Goal: Task Accomplishment & Management: Manage account settings

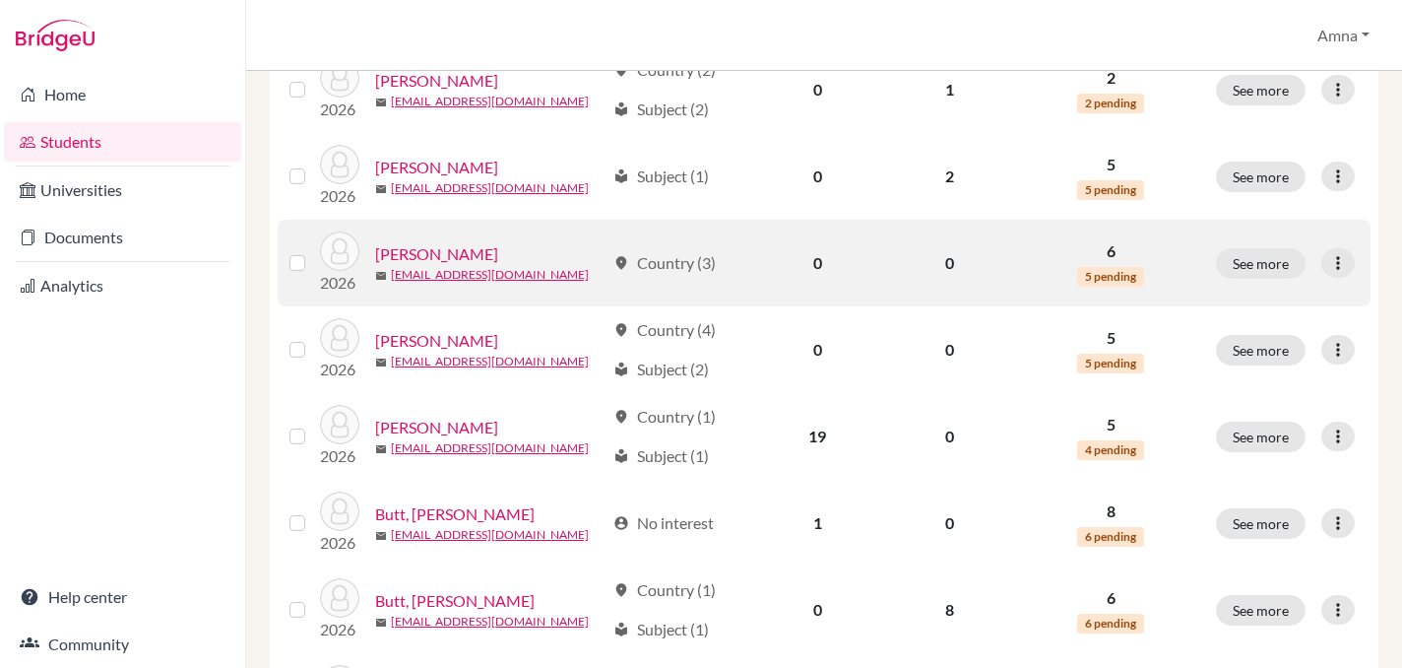
scroll to position [443, 0]
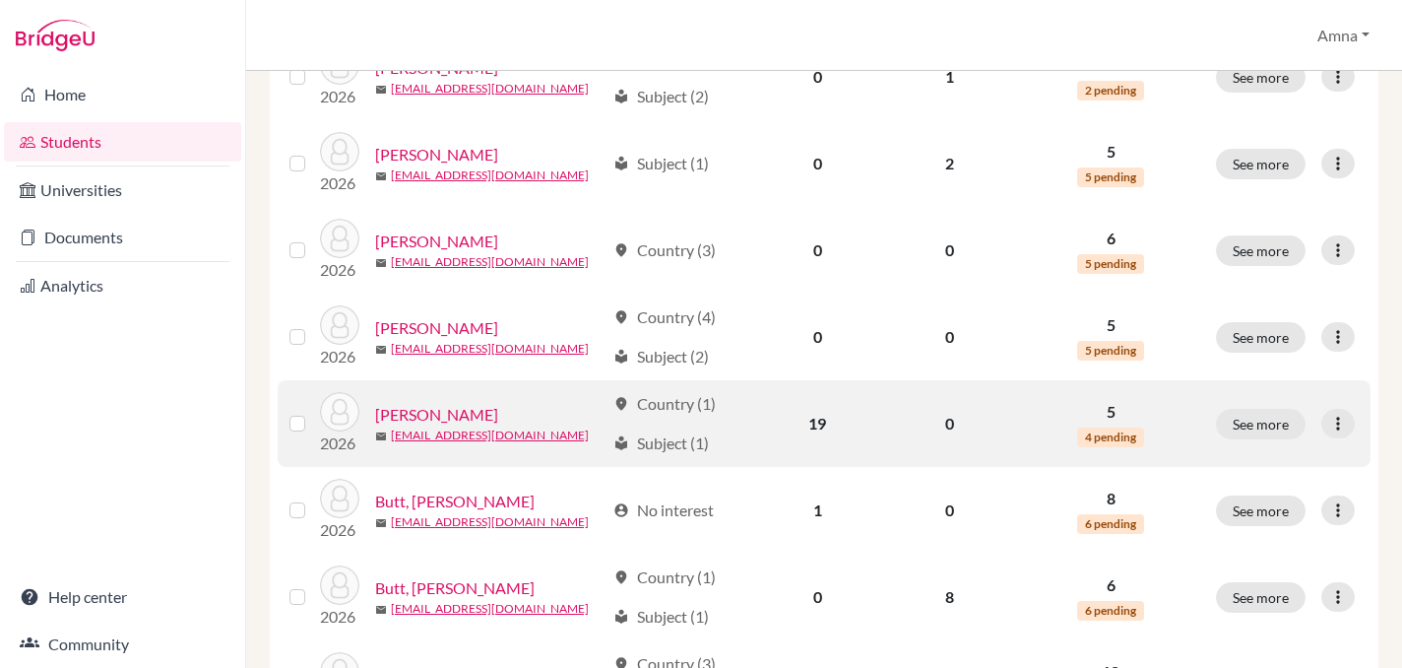
click at [450, 407] on link "[PERSON_NAME]" at bounding box center [436, 415] width 123 height 24
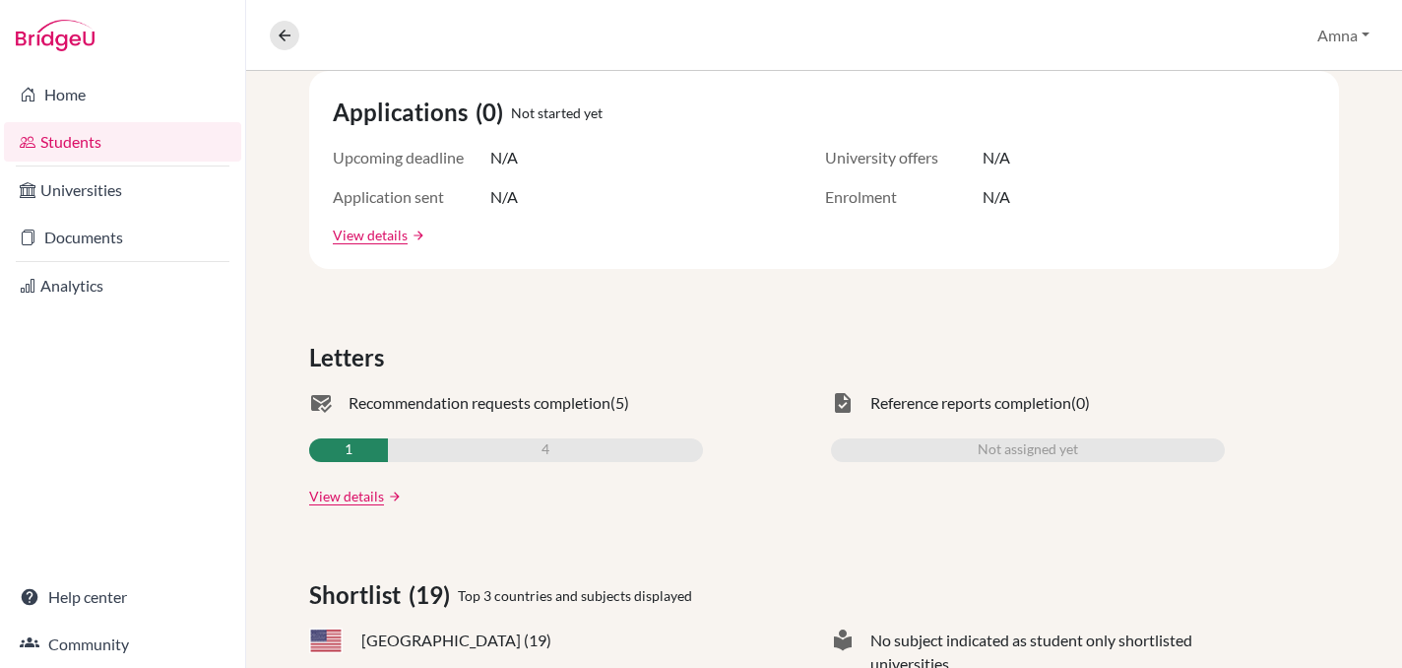
scroll to position [473, 0]
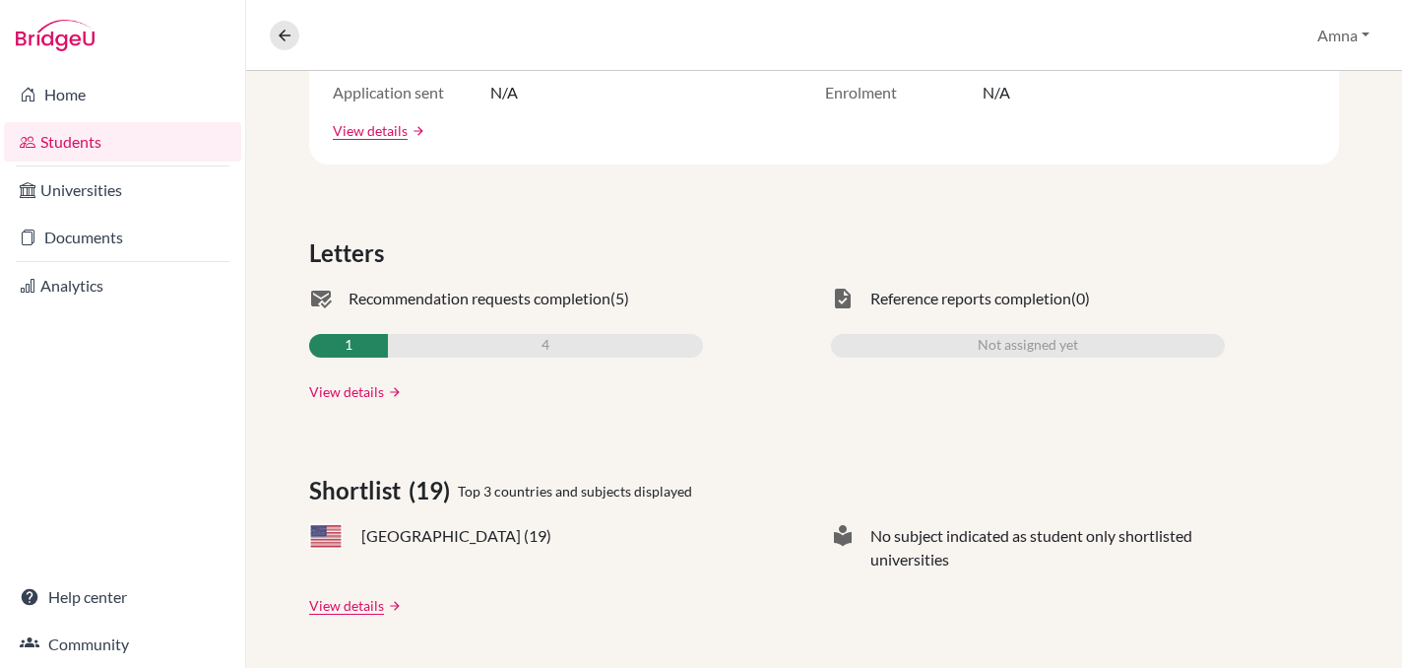
click at [353, 394] on link "View details" at bounding box center [346, 391] width 75 height 21
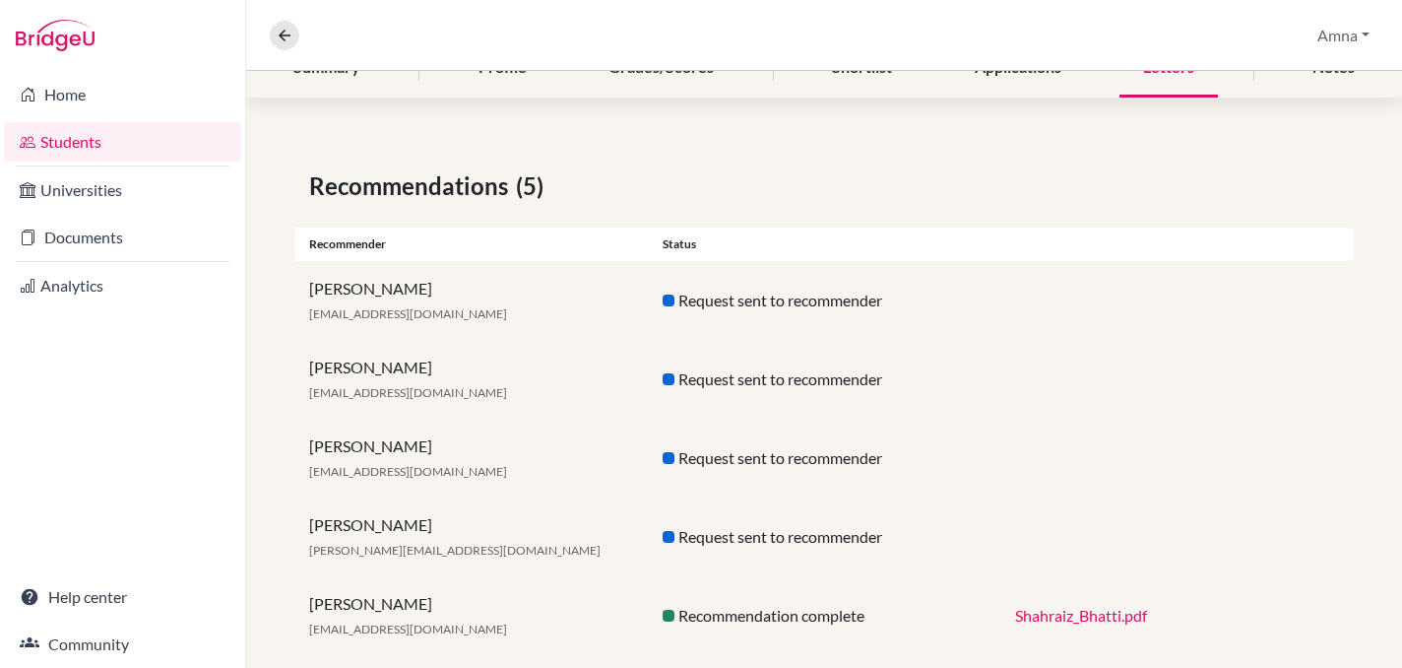
scroll to position [305, 0]
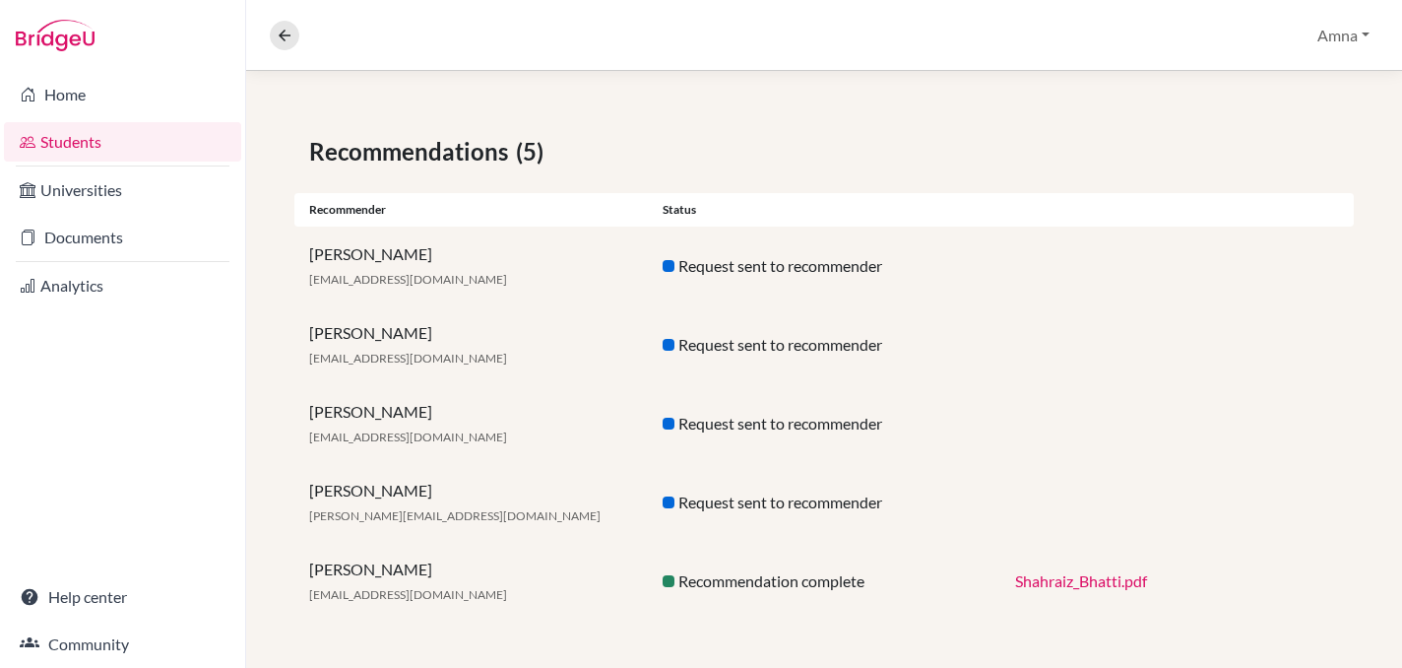
click at [1057, 581] on link "Shahraiz_Bhatti.pdf" at bounding box center [1081, 580] width 132 height 19
click at [102, 136] on link "Students" at bounding box center [122, 141] width 237 height 39
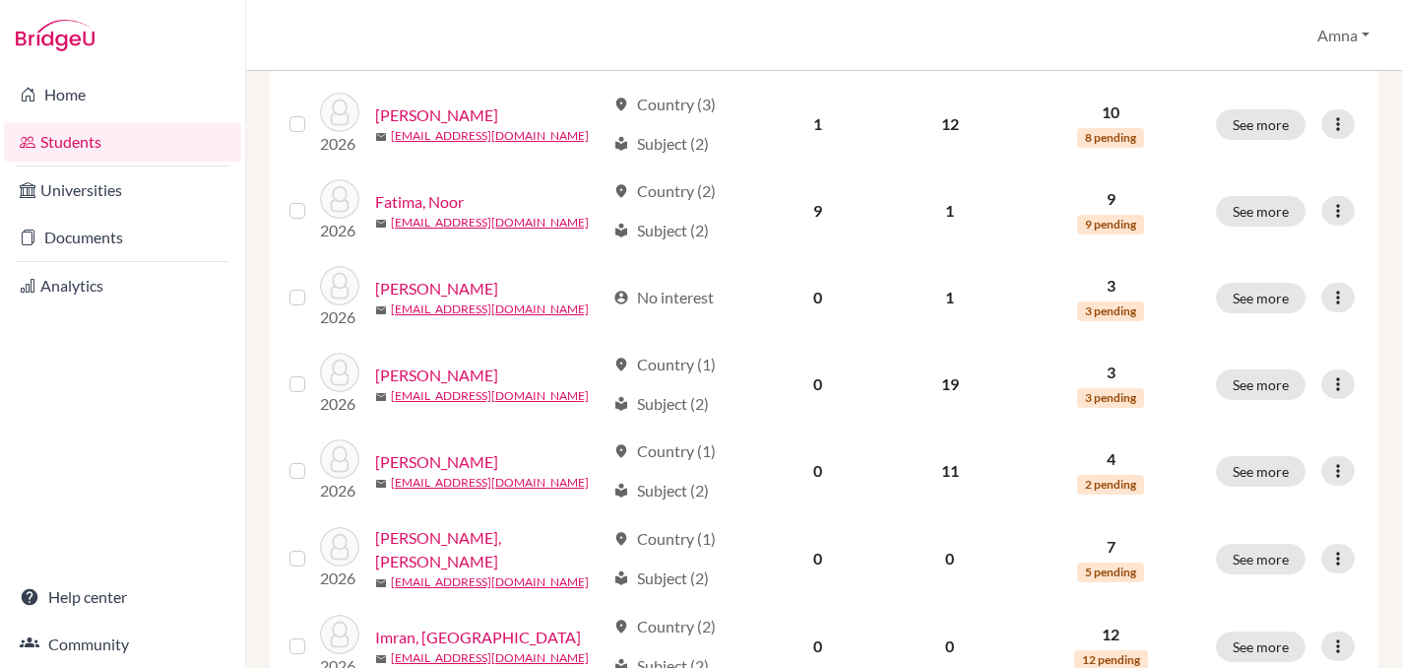
scroll to position [1018, 0]
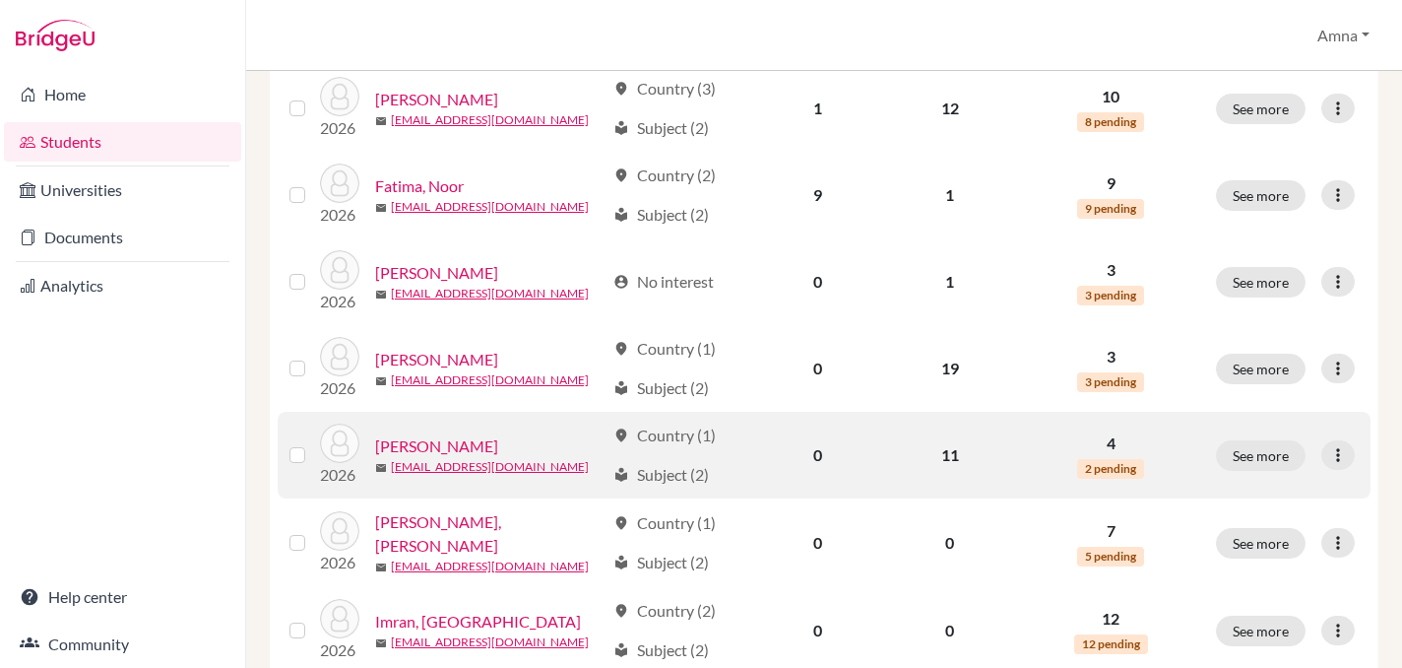
click at [433, 444] on link "[PERSON_NAME]" at bounding box center [436, 446] width 123 height 24
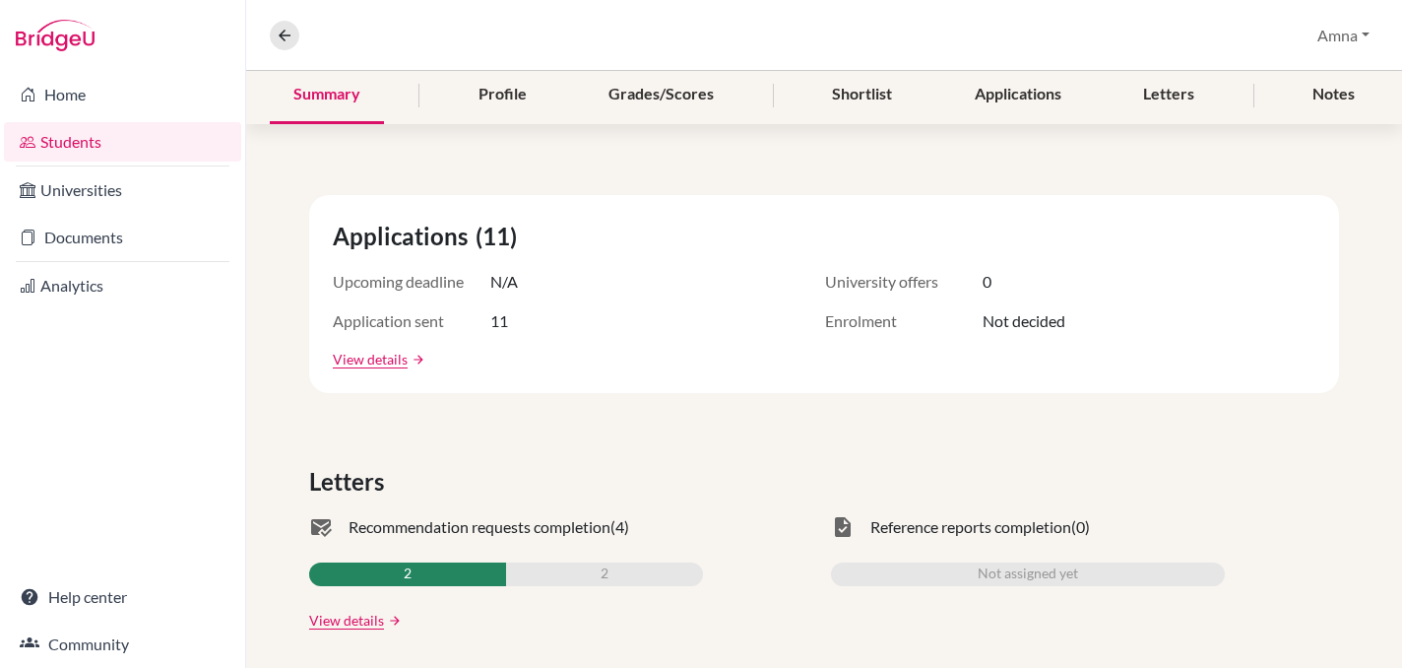
scroll to position [251, 0]
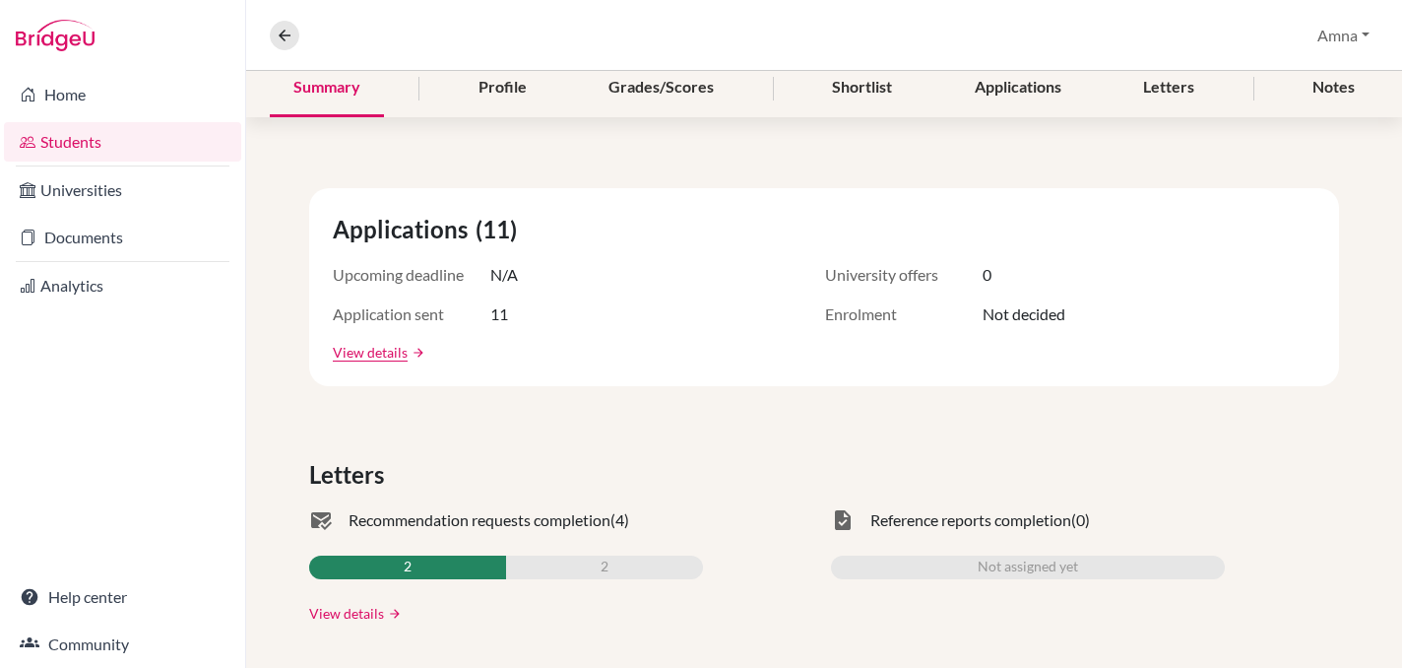
click at [371, 606] on link "View details" at bounding box center [346, 613] width 75 height 21
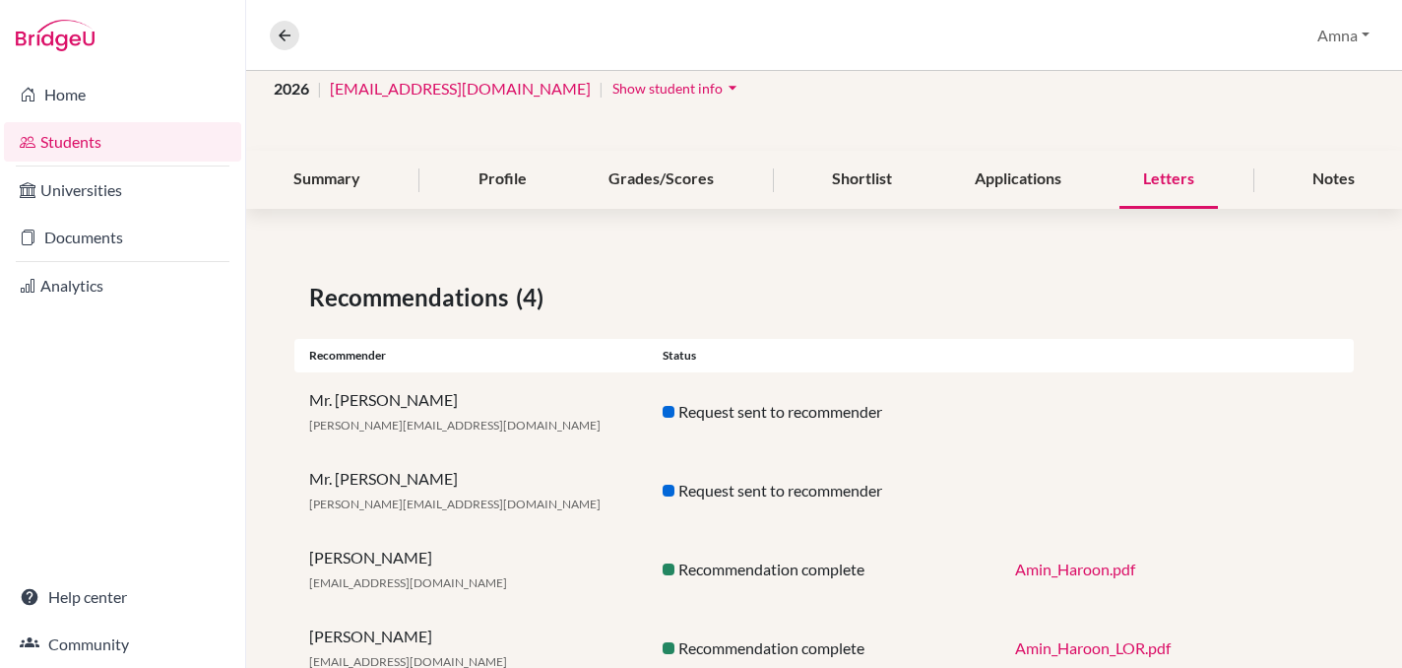
scroll to position [226, 0]
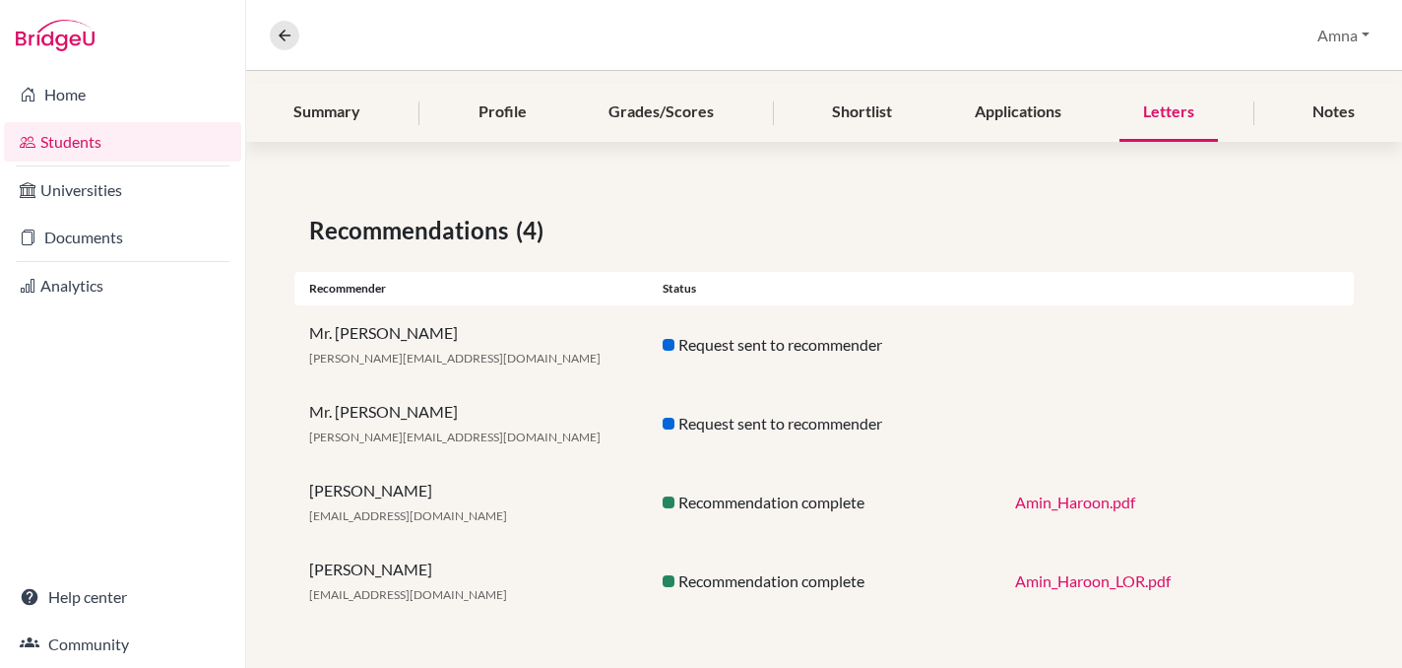
click at [1055, 502] on link "Amin_Haroon.pdf" at bounding box center [1075, 501] width 120 height 19
click at [1077, 501] on link "Amin_Haroon.pdf" at bounding box center [1075, 501] width 120 height 19
click at [1043, 579] on link "Amin_Haroon_LOR.pdf" at bounding box center [1093, 580] width 156 height 19
click at [101, 232] on link "Documents" at bounding box center [122, 237] width 237 height 39
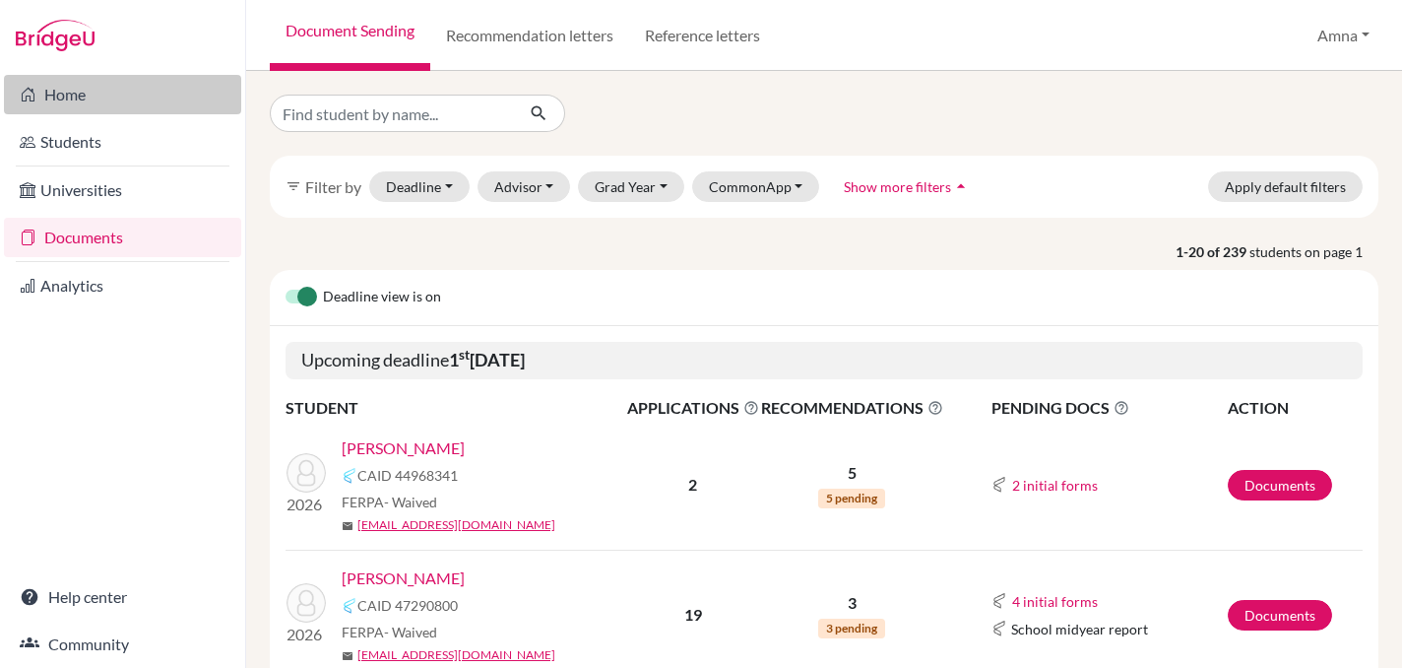
click at [85, 98] on link "Home" at bounding box center [122, 94] width 237 height 39
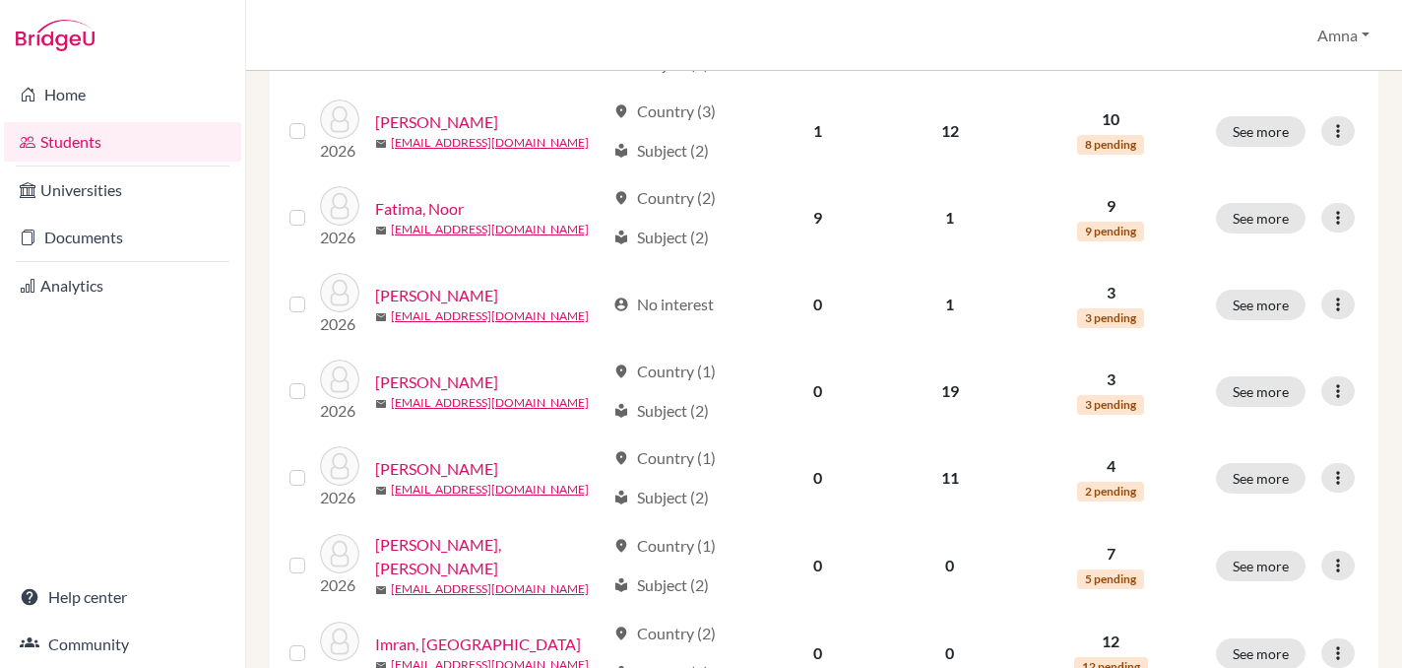
scroll to position [1028, 0]
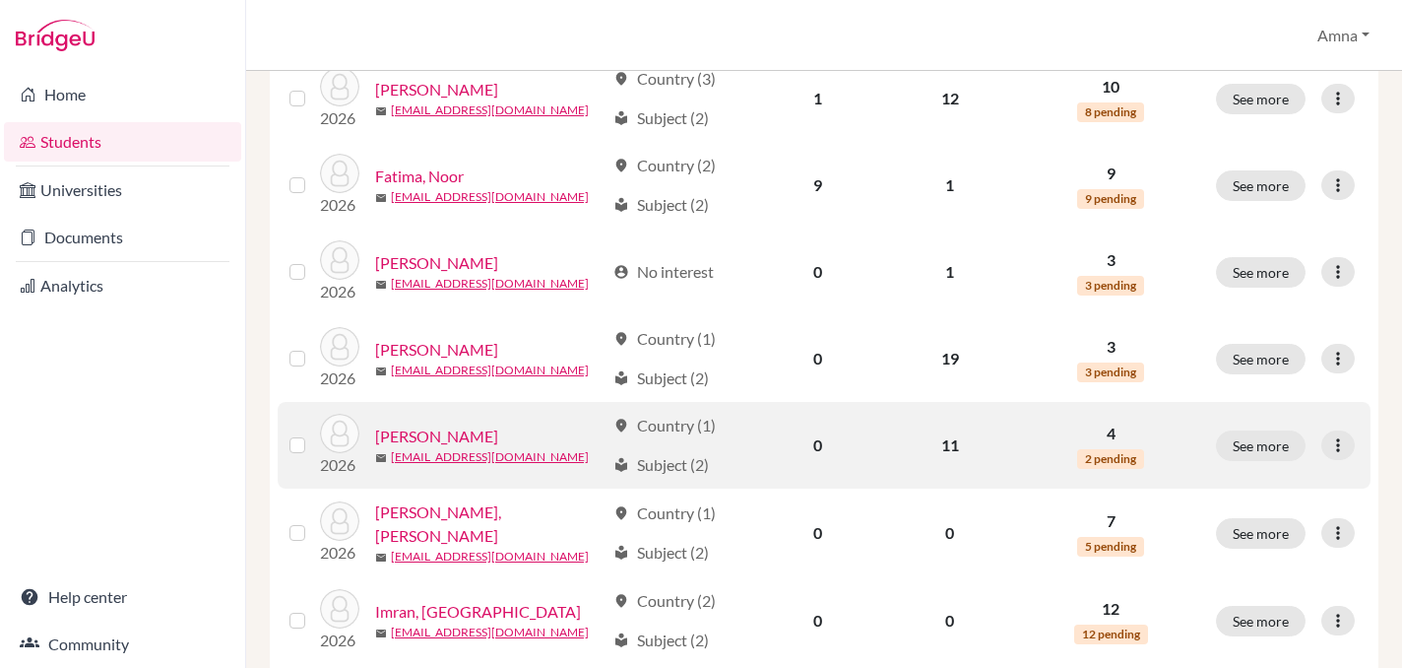
click at [459, 428] on link "[PERSON_NAME]" at bounding box center [436, 436] width 123 height 24
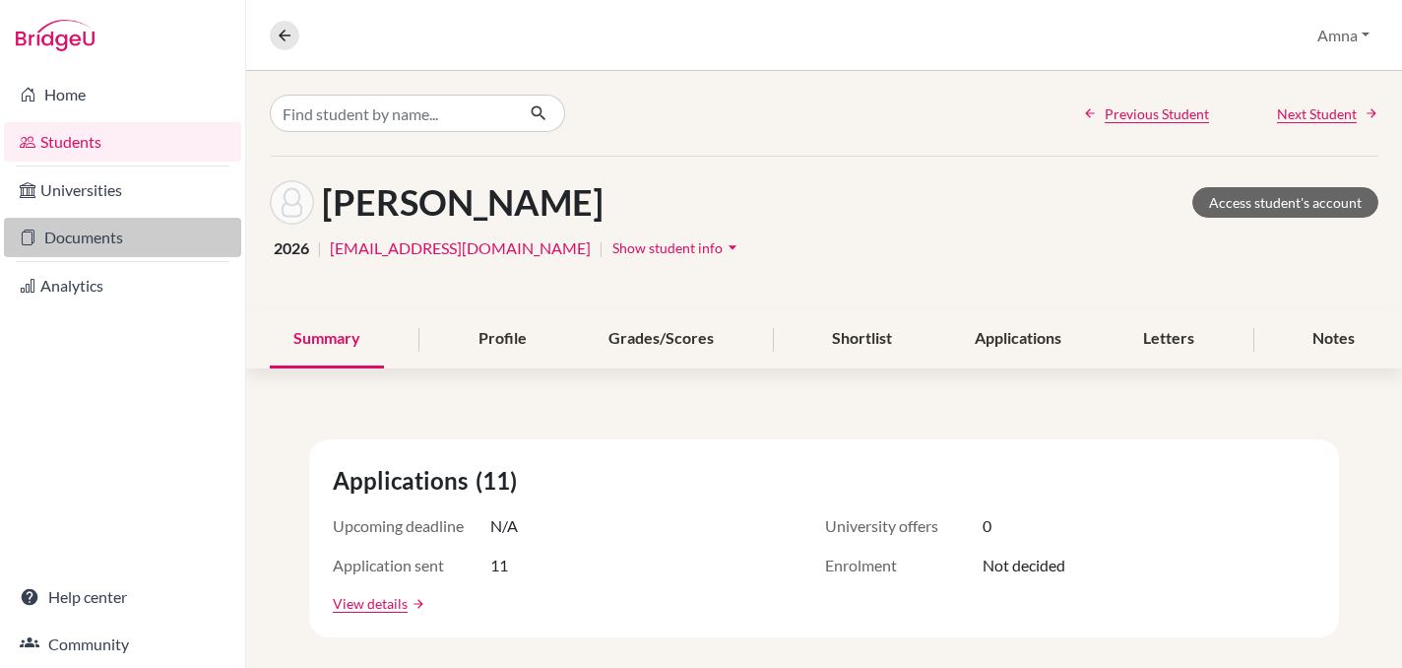
click at [130, 238] on link "Documents" at bounding box center [122, 237] width 237 height 39
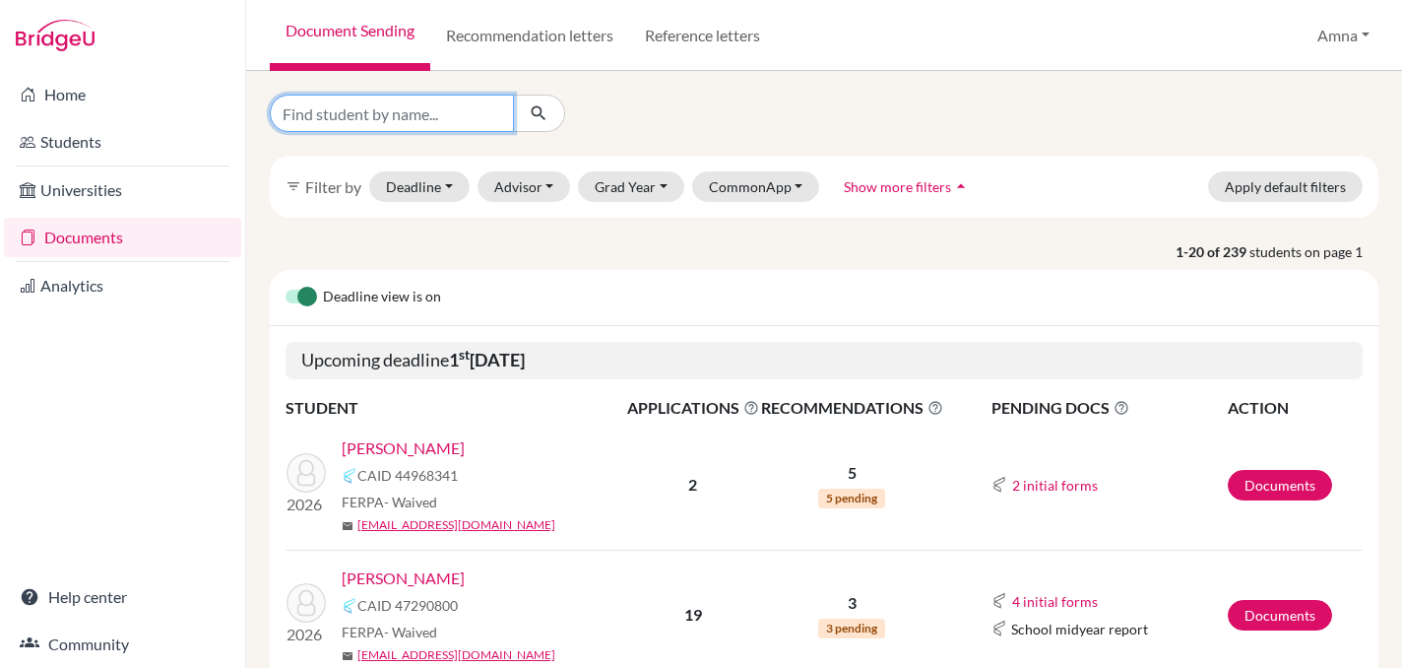
click at [485, 110] on input "Find student by name..." at bounding box center [392, 113] width 244 height 37
type input "amin"
click button "submit" at bounding box center [539, 113] width 52 height 37
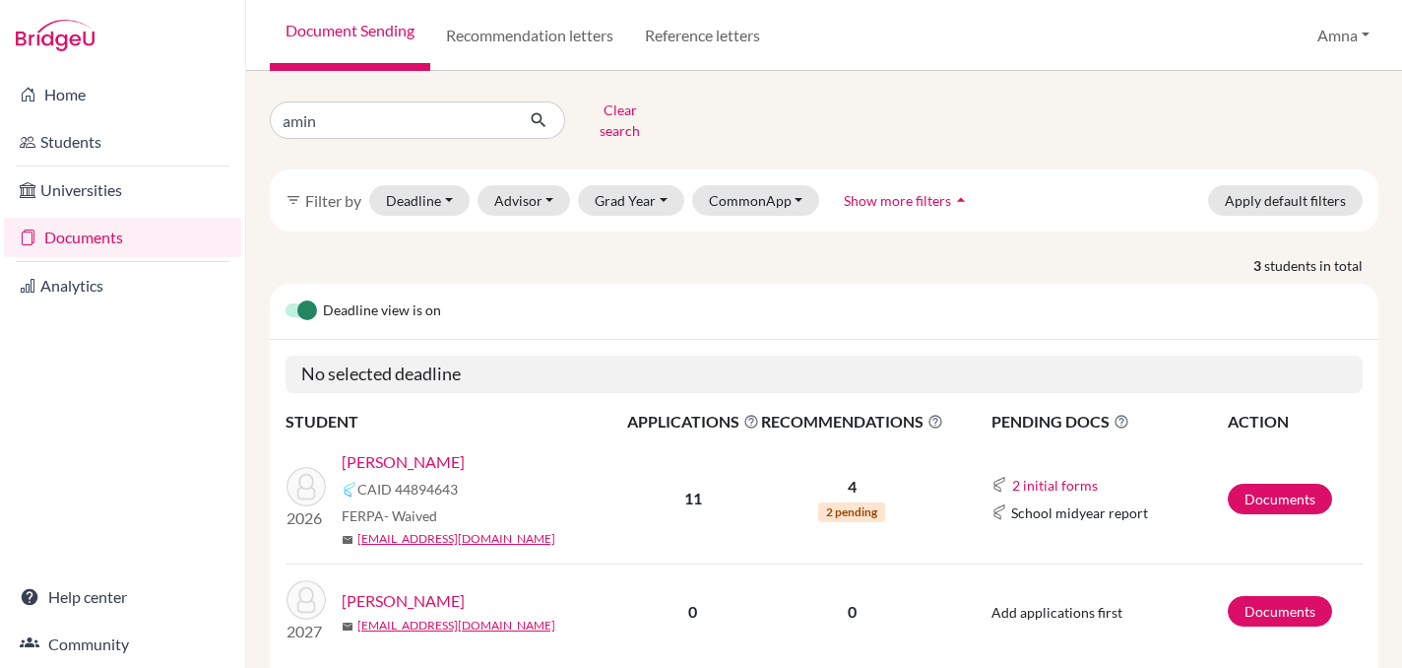
click at [415, 450] on link "[PERSON_NAME]" at bounding box center [403, 462] width 123 height 24
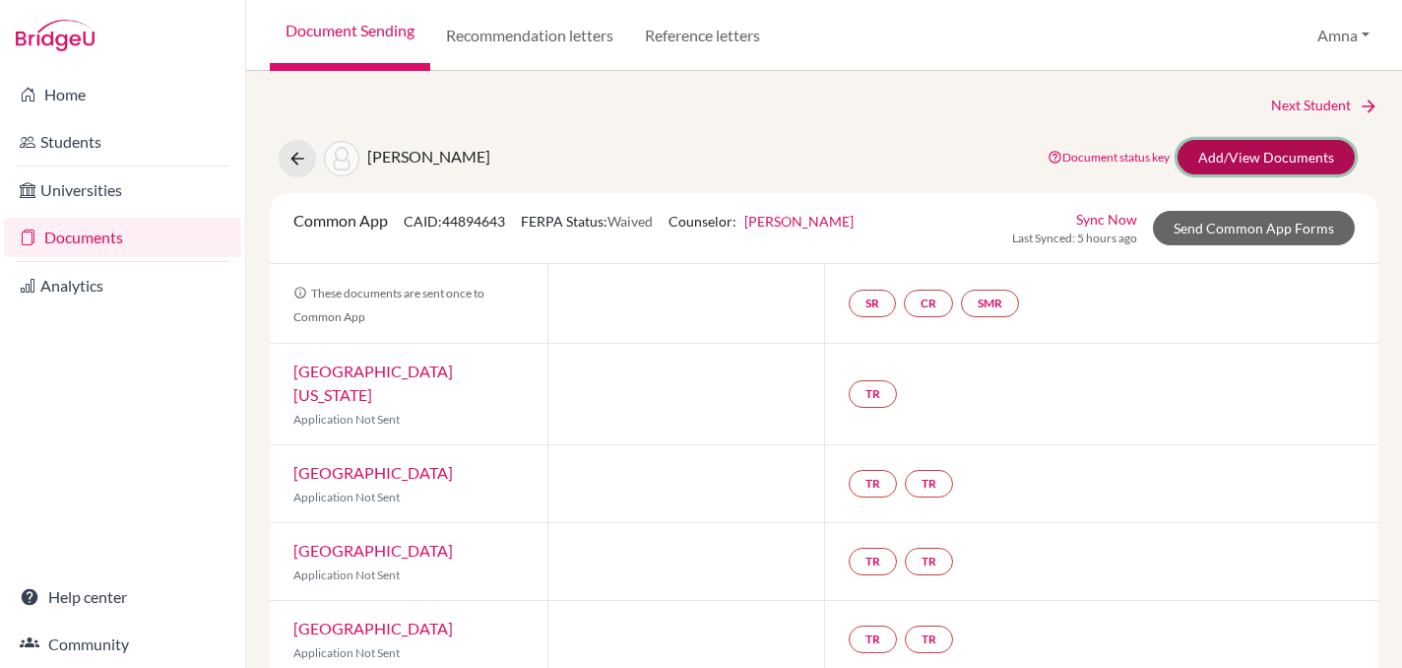
click at [1257, 158] on link "Add/View Documents" at bounding box center [1266, 157] width 177 height 34
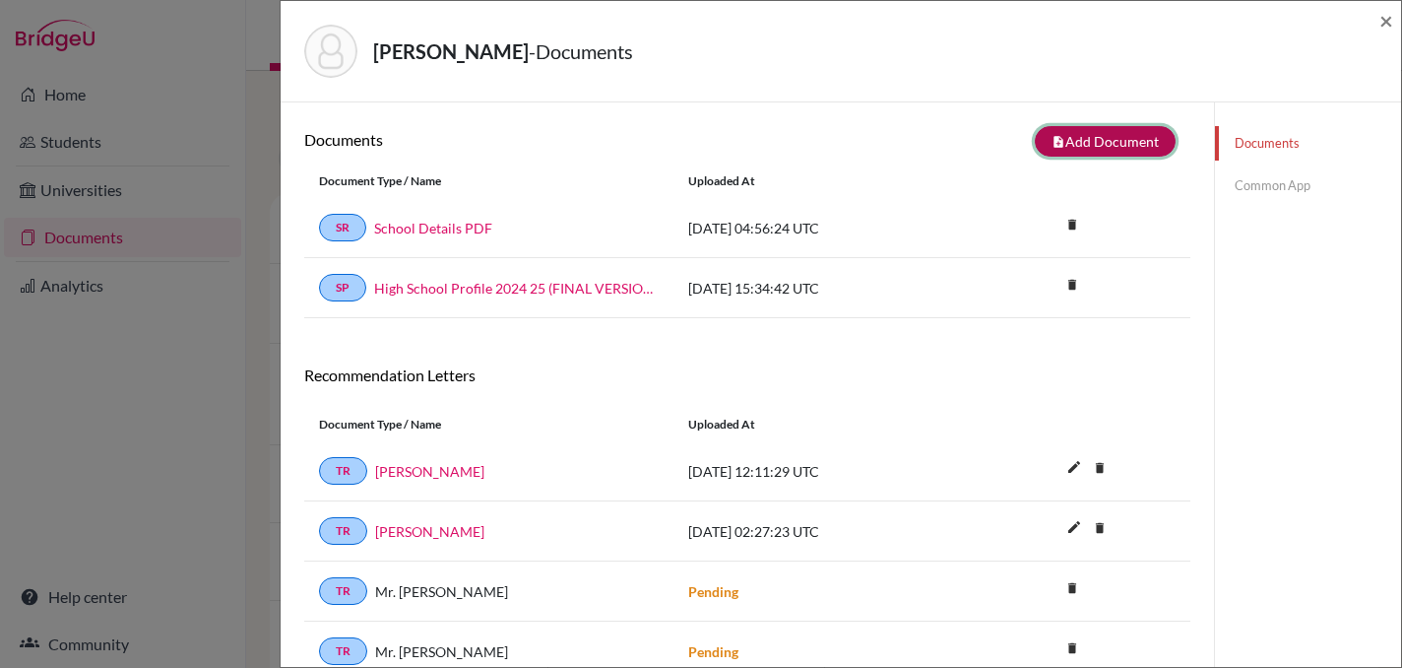
click at [1091, 140] on button "note_add Add Document" at bounding box center [1105, 141] width 141 height 31
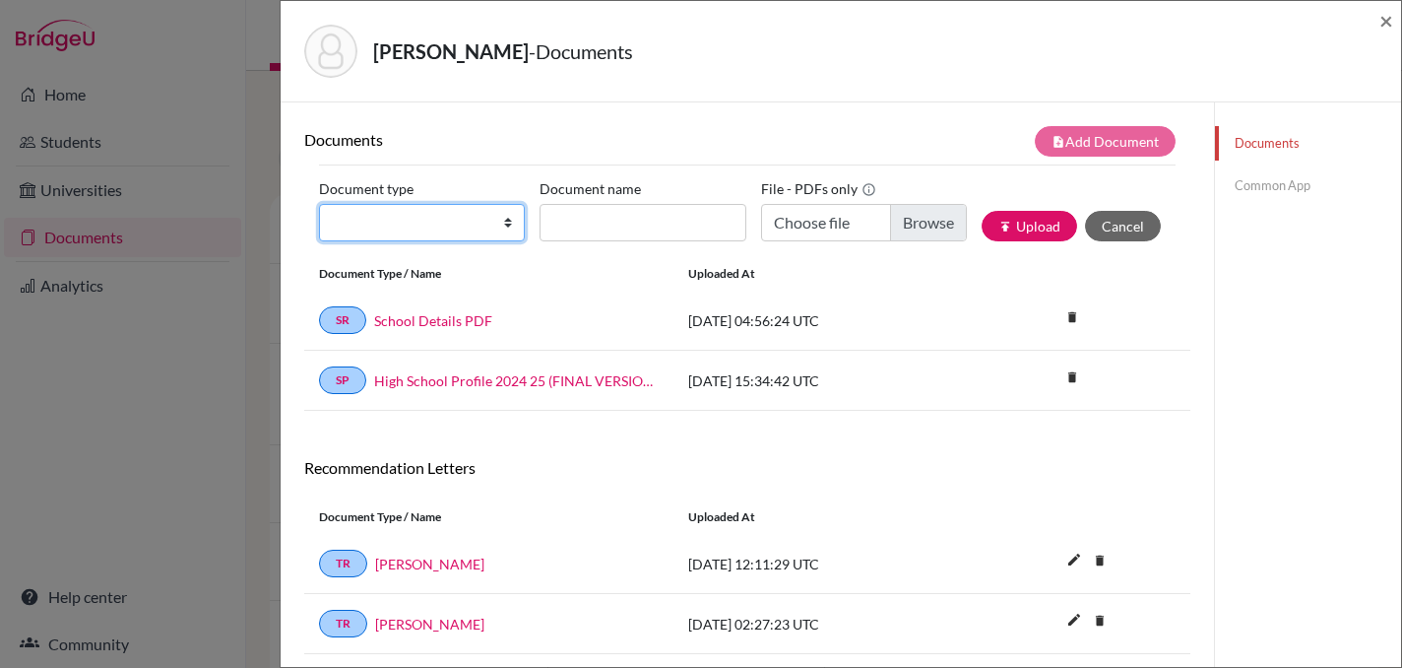
click at [477, 238] on select "Change explanation for Common App reports Counselor recommendation Internationa…" at bounding box center [422, 222] width 206 height 37
select select "5"
click at [319, 204] on select "Change explanation for Common App reports Counselor recommendation Internationa…" at bounding box center [422, 222] width 206 height 37
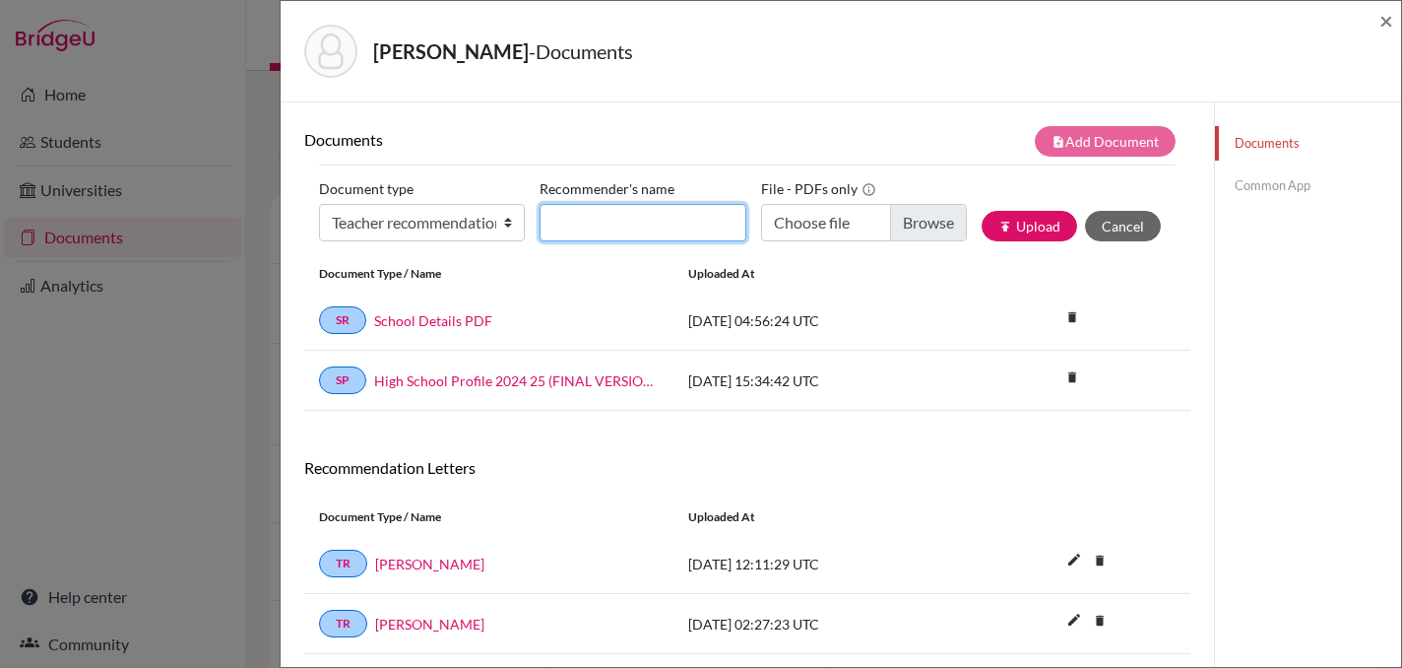
click at [603, 224] on input "Recommender's name" at bounding box center [643, 222] width 206 height 37
type input "Dr. Elizabeth Ryan"
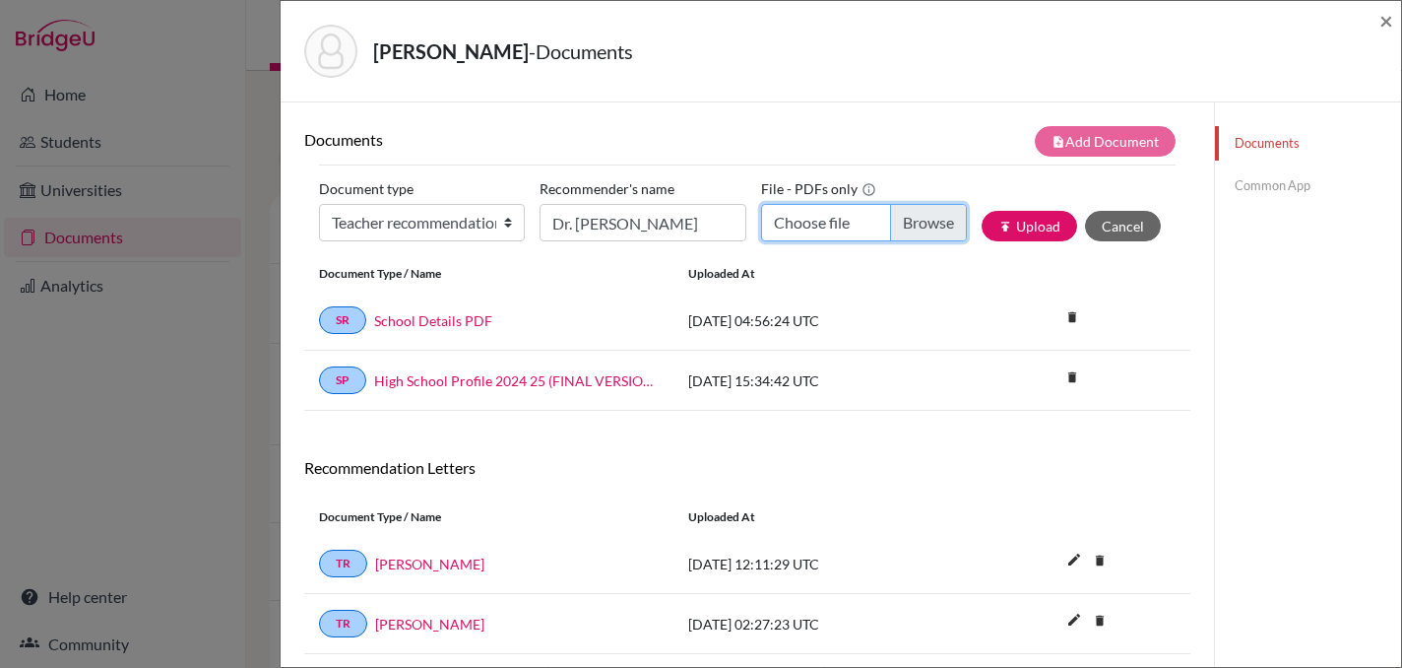
click at [915, 229] on input "Choose file" at bounding box center [864, 222] width 206 height 37
type input "C:\fakepath\Amin Haroon - LOR 1.pdf"
click at [1037, 232] on button "publish Upload" at bounding box center [1030, 226] width 96 height 31
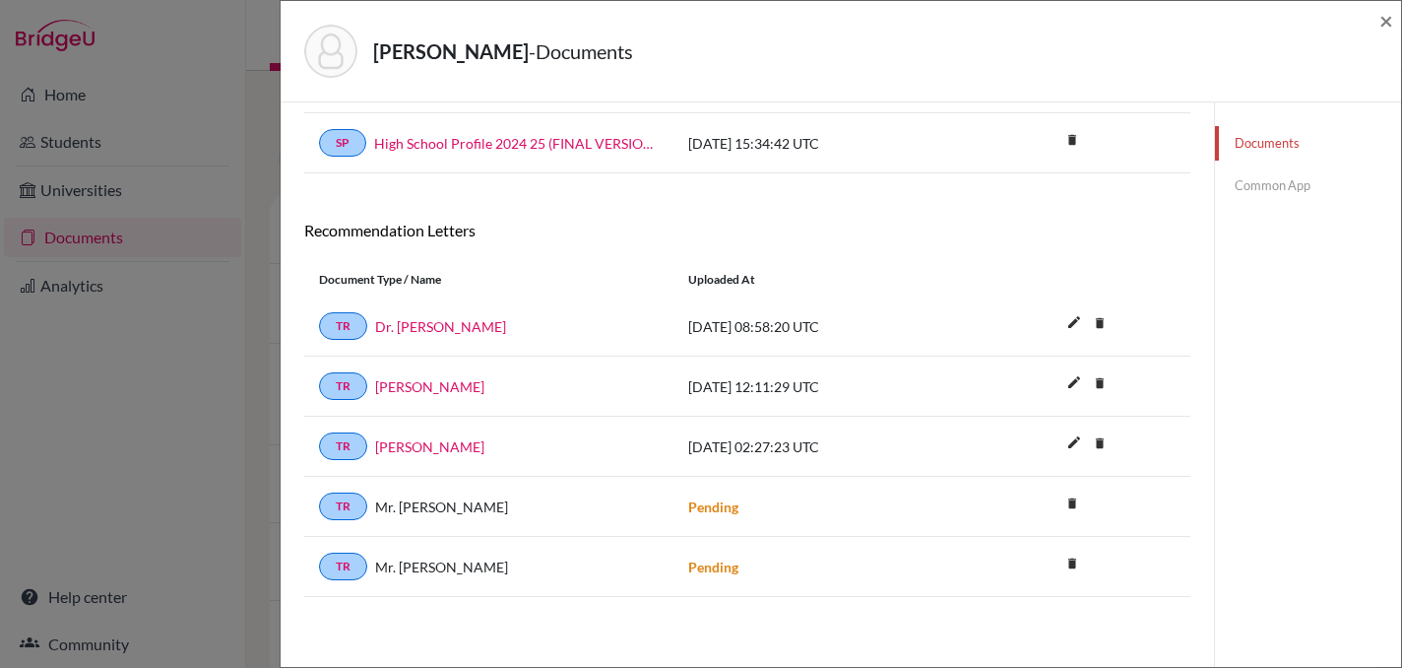
scroll to position [238, 0]
click at [410, 326] on link "Dr. Elizabeth Ryan" at bounding box center [440, 325] width 131 height 21
click at [432, 390] on link "Charles Crispen" at bounding box center [429, 385] width 109 height 21
click at [429, 450] on link "Tamara Gabai" at bounding box center [429, 445] width 109 height 21
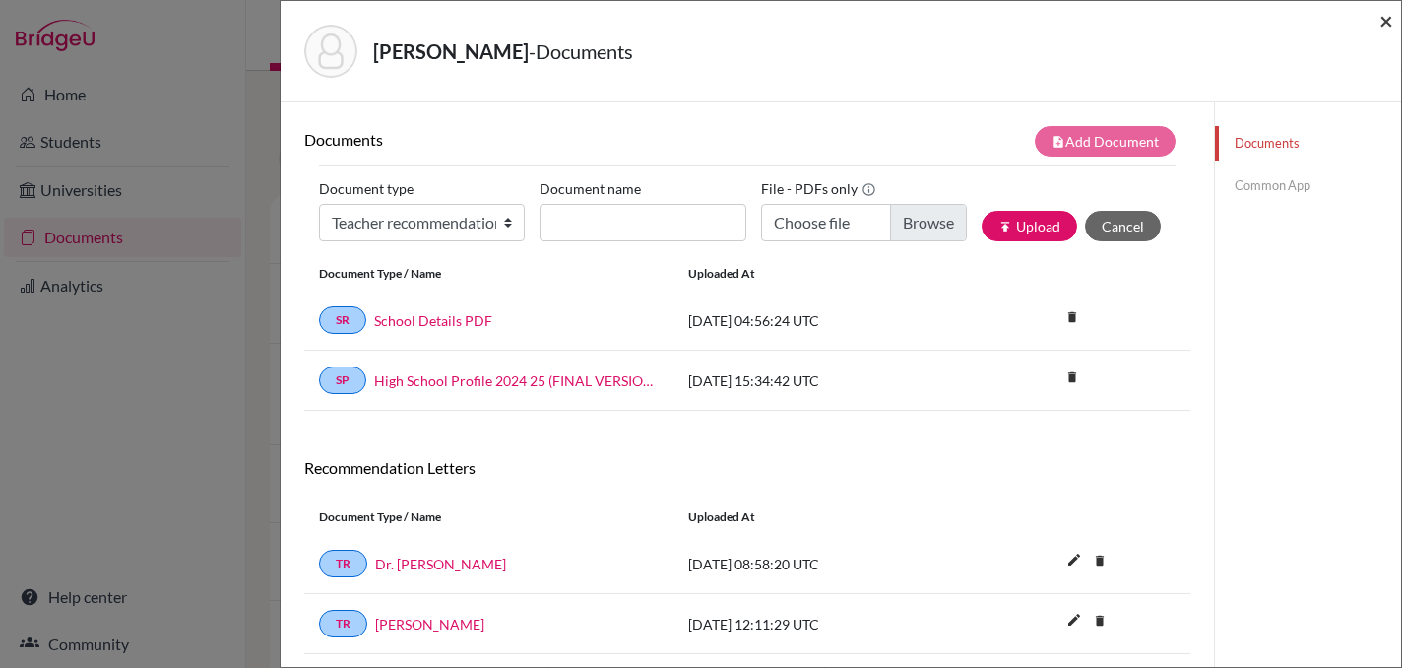
click at [1390, 14] on span "×" at bounding box center [1386, 20] width 14 height 29
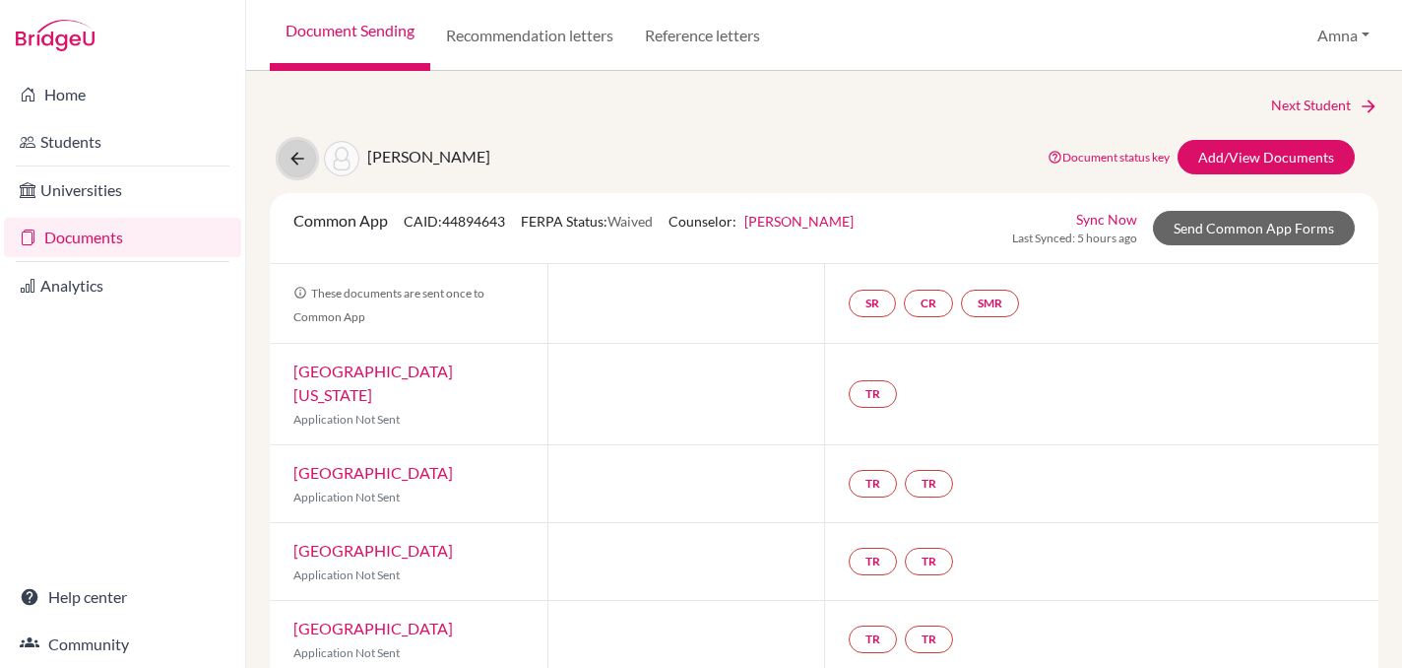
click at [299, 157] on icon at bounding box center [298, 159] width 20 height 20
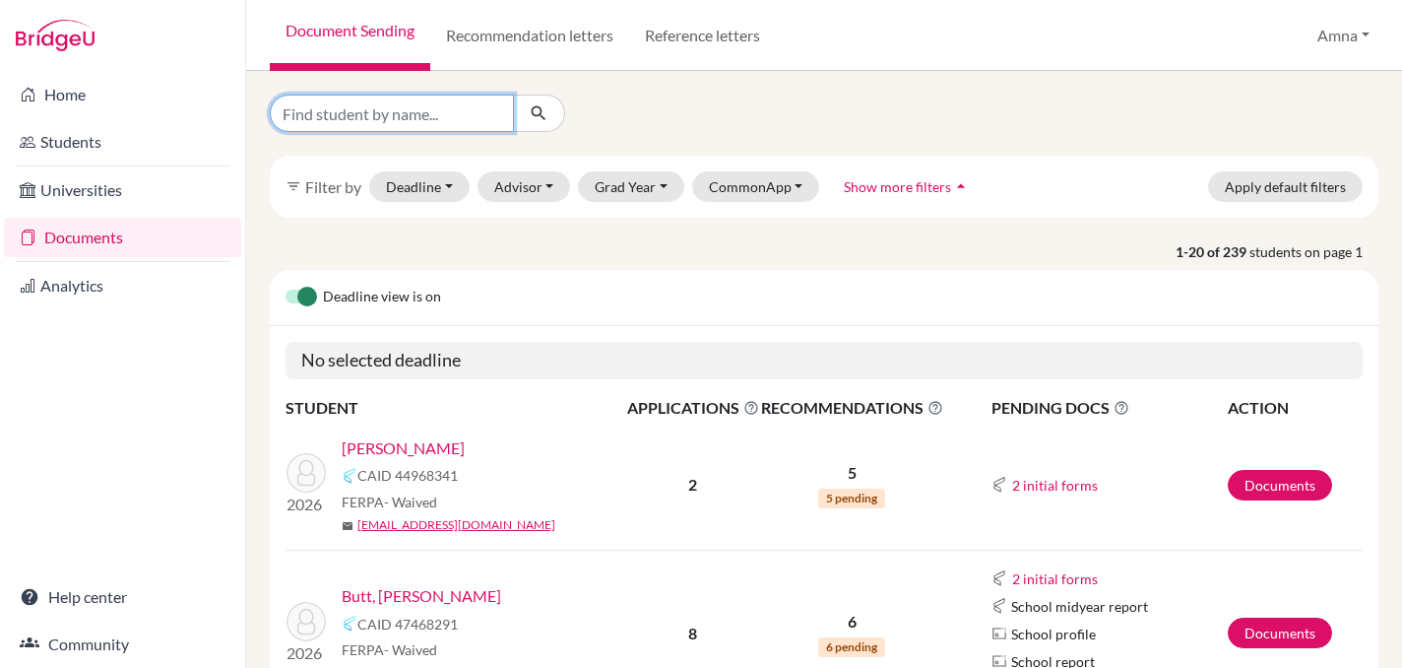
click at [411, 115] on input "Find student by name..." at bounding box center [392, 113] width 244 height 37
type input "sharyar"
click button "submit" at bounding box center [539, 113] width 52 height 37
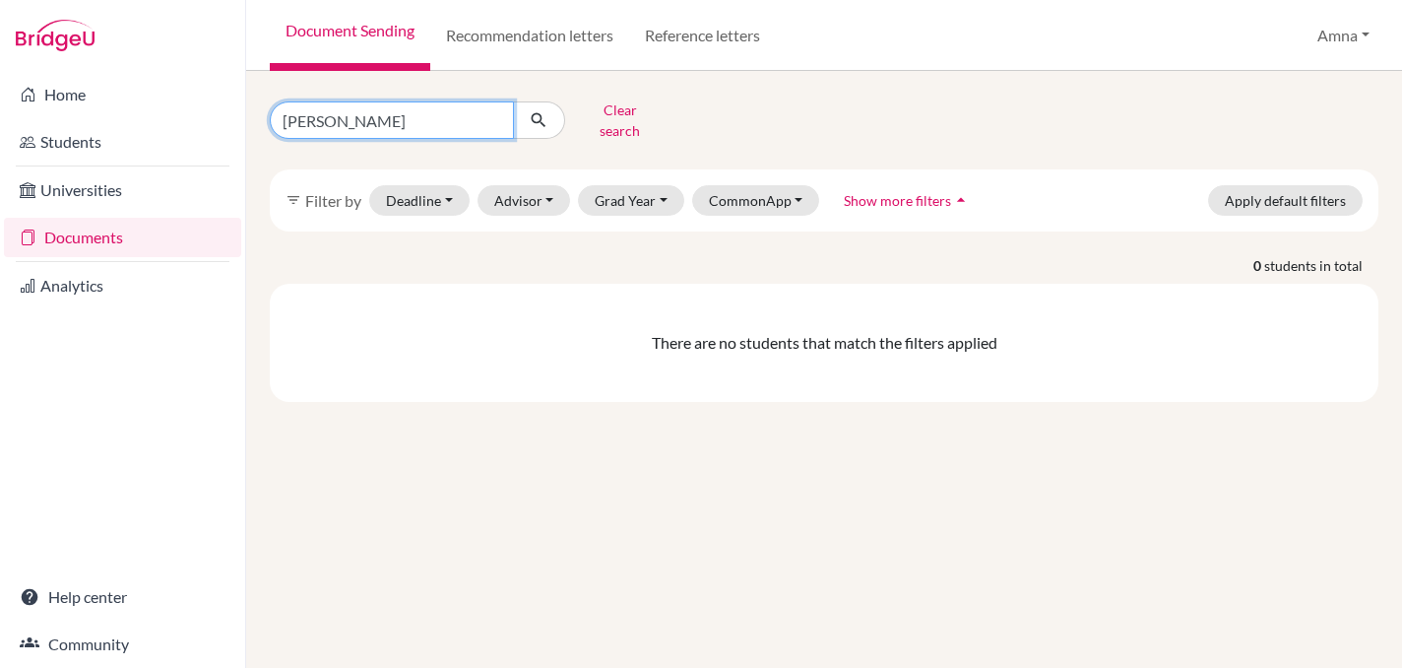
click at [378, 110] on input "sharyar" at bounding box center [392, 119] width 244 height 37
type input "shehryar"
click button "submit" at bounding box center [539, 119] width 52 height 37
click at [316, 108] on input "shehryar" at bounding box center [392, 119] width 244 height 37
type input "sheheryar"
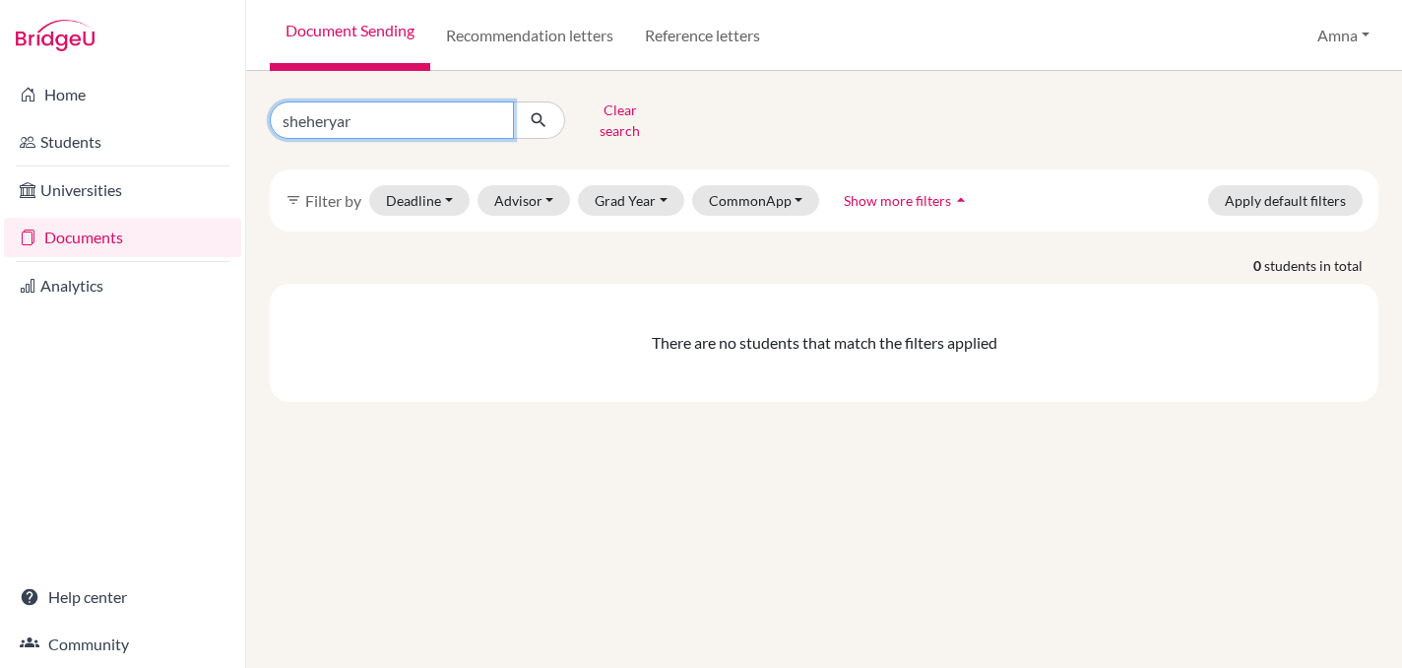
click button "submit" at bounding box center [539, 119] width 52 height 37
click at [373, 115] on input "sheheryar" at bounding box center [392, 119] width 244 height 37
type input "s"
type input "khan"
click button "submit" at bounding box center [539, 119] width 52 height 37
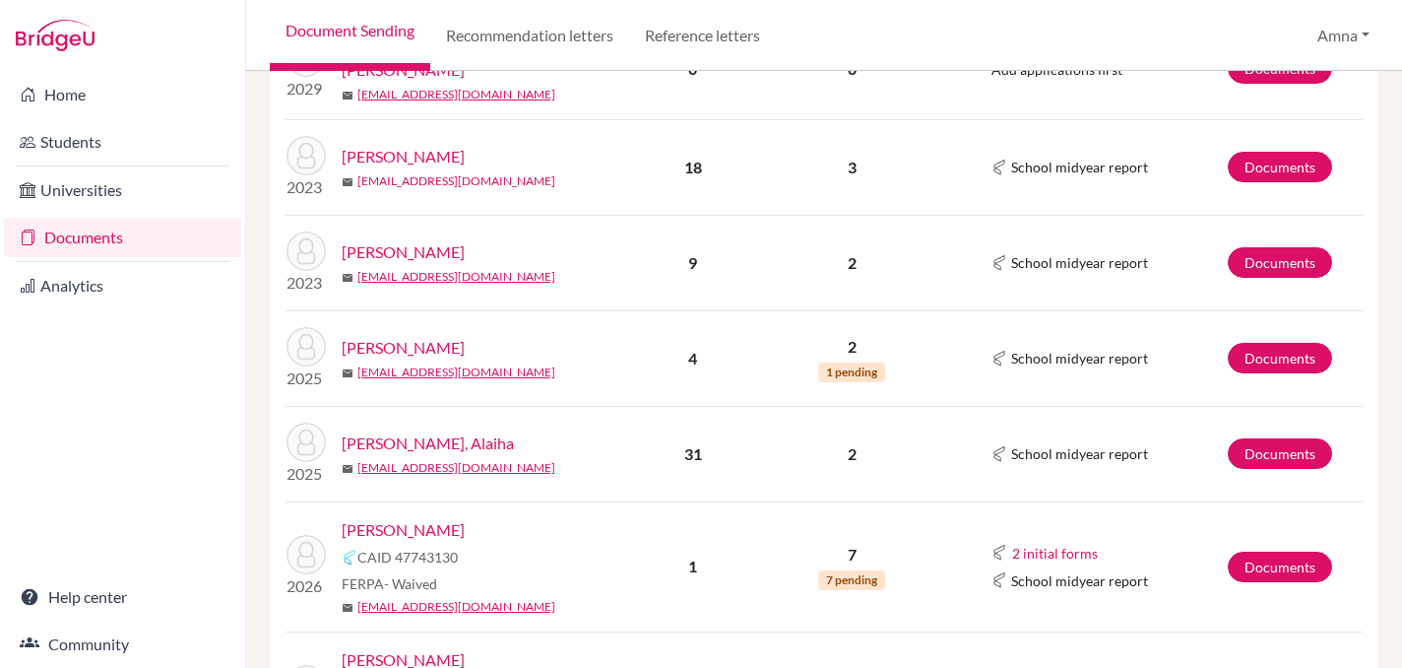
scroll to position [417, 0]
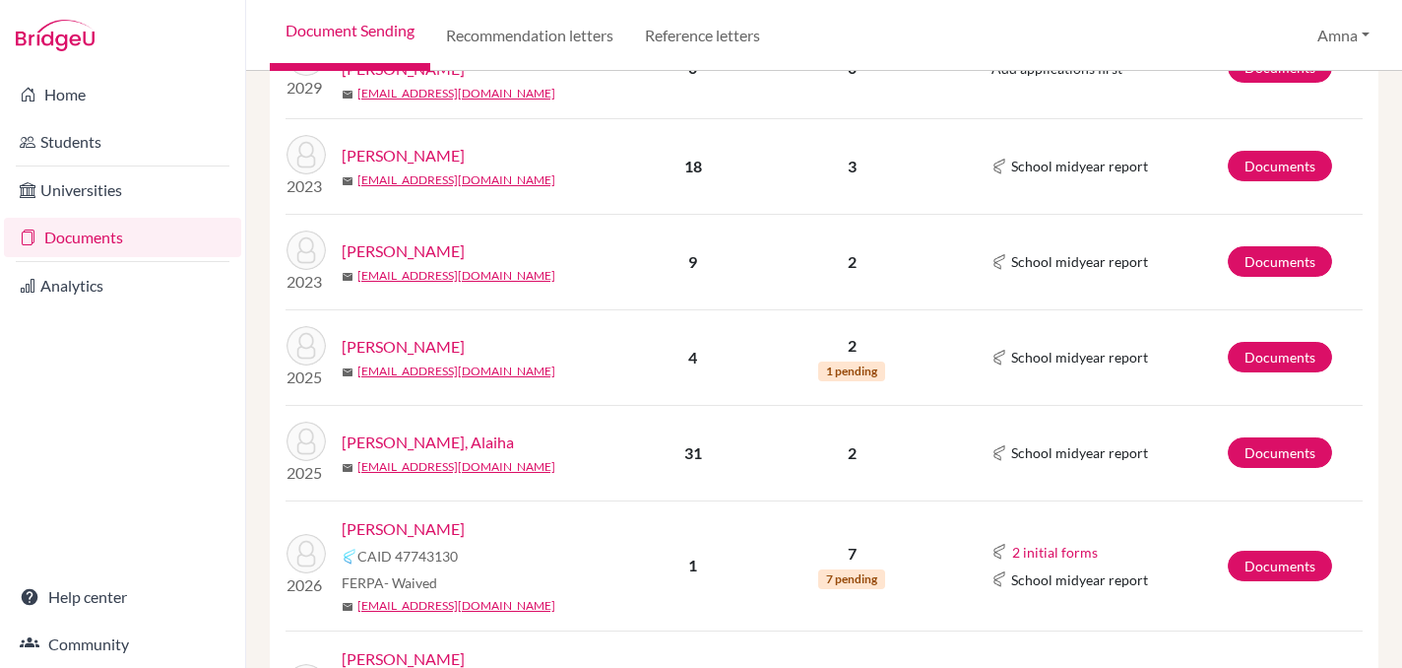
click at [422, 517] on link "Khan, Sheharyar" at bounding box center [403, 529] width 123 height 24
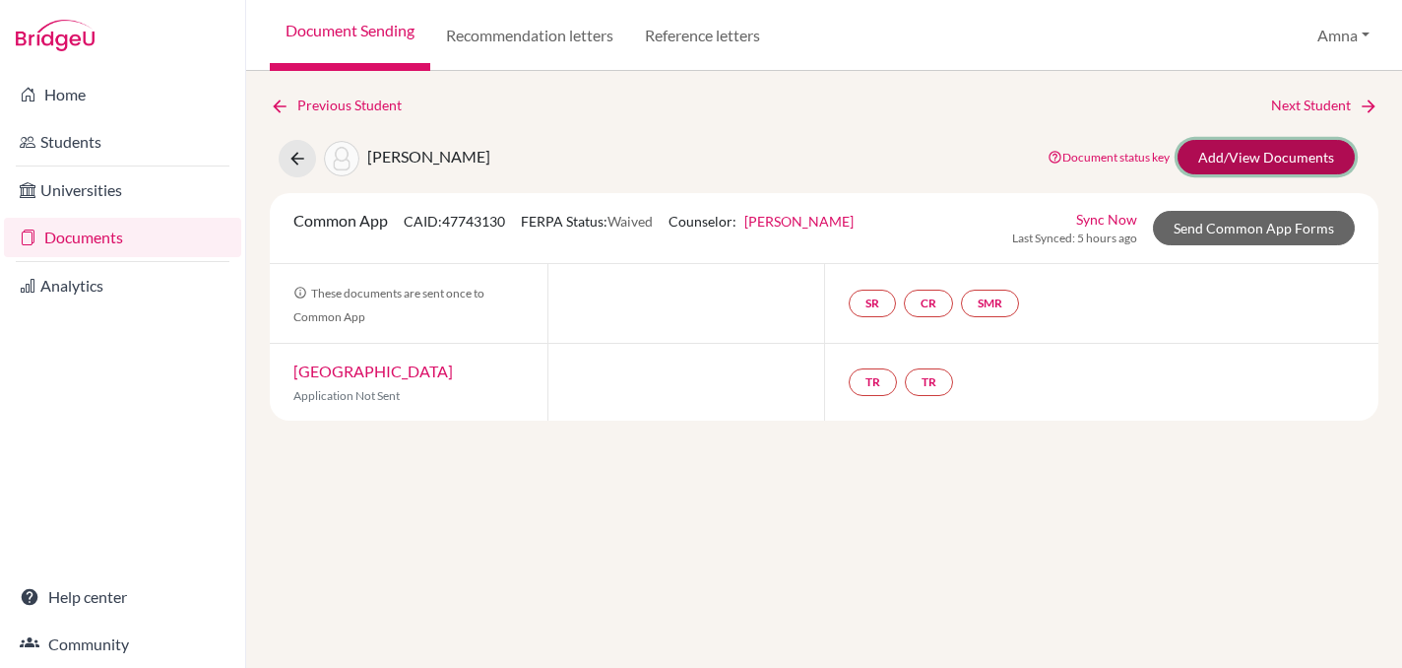
click at [1269, 156] on link "Add/View Documents" at bounding box center [1266, 157] width 177 height 34
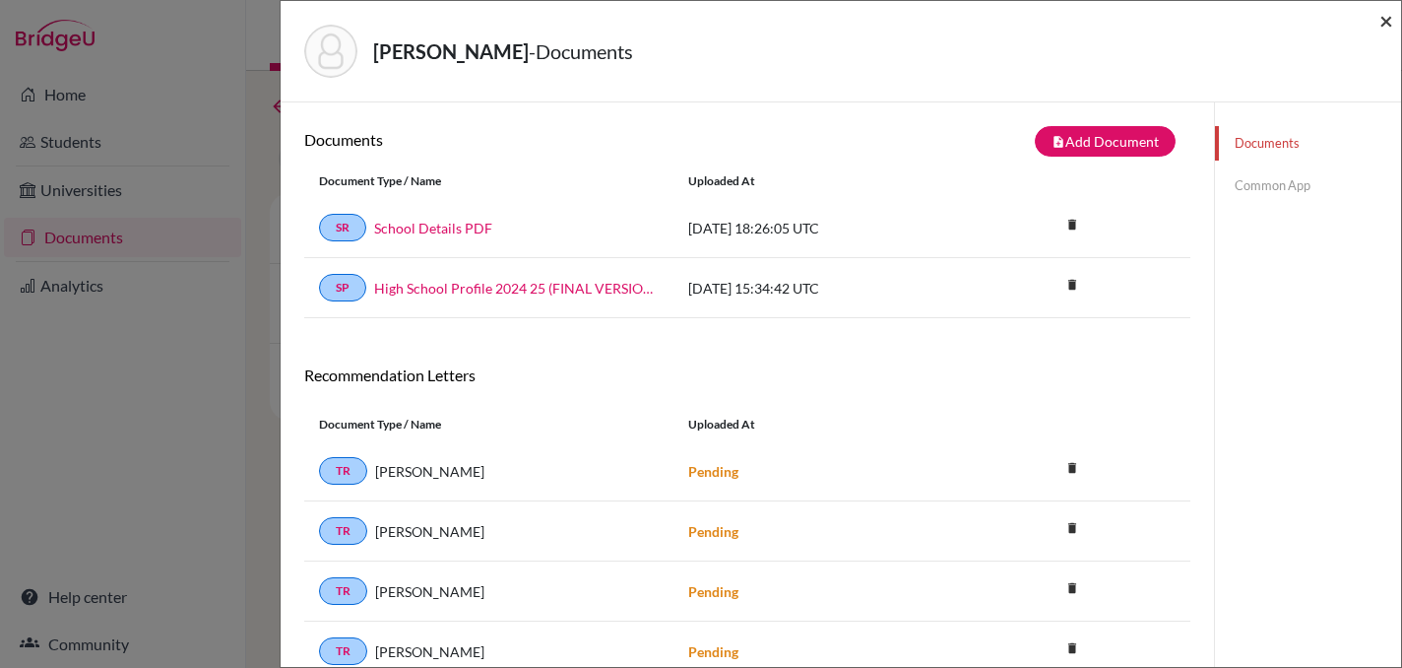
click at [1389, 18] on span "×" at bounding box center [1386, 20] width 14 height 29
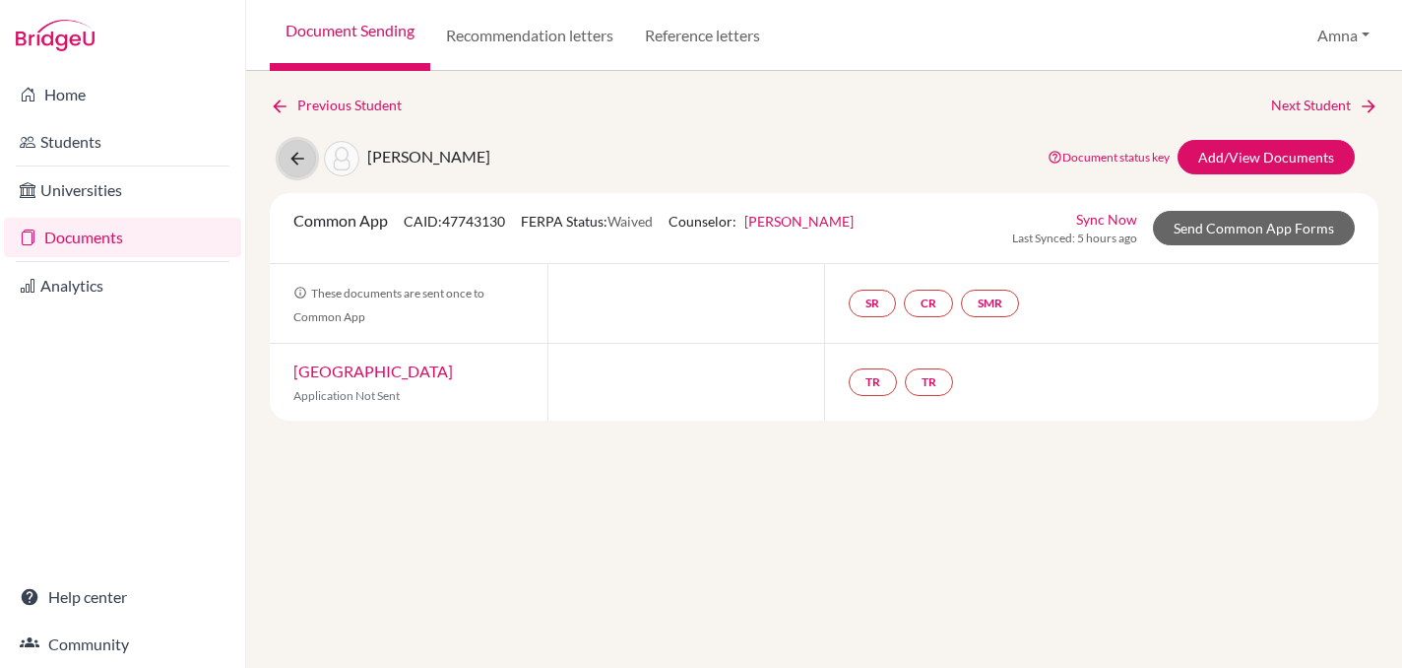
click at [290, 151] on icon at bounding box center [298, 159] width 20 height 20
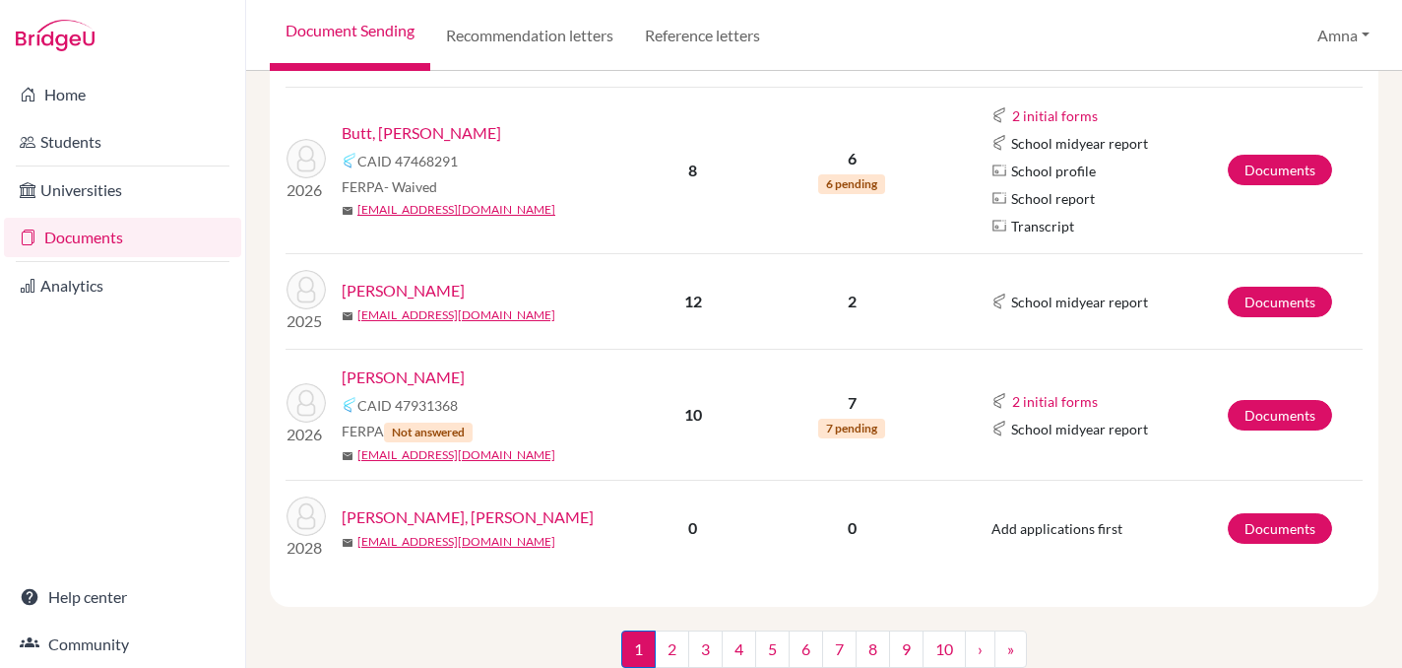
scroll to position [525, 0]
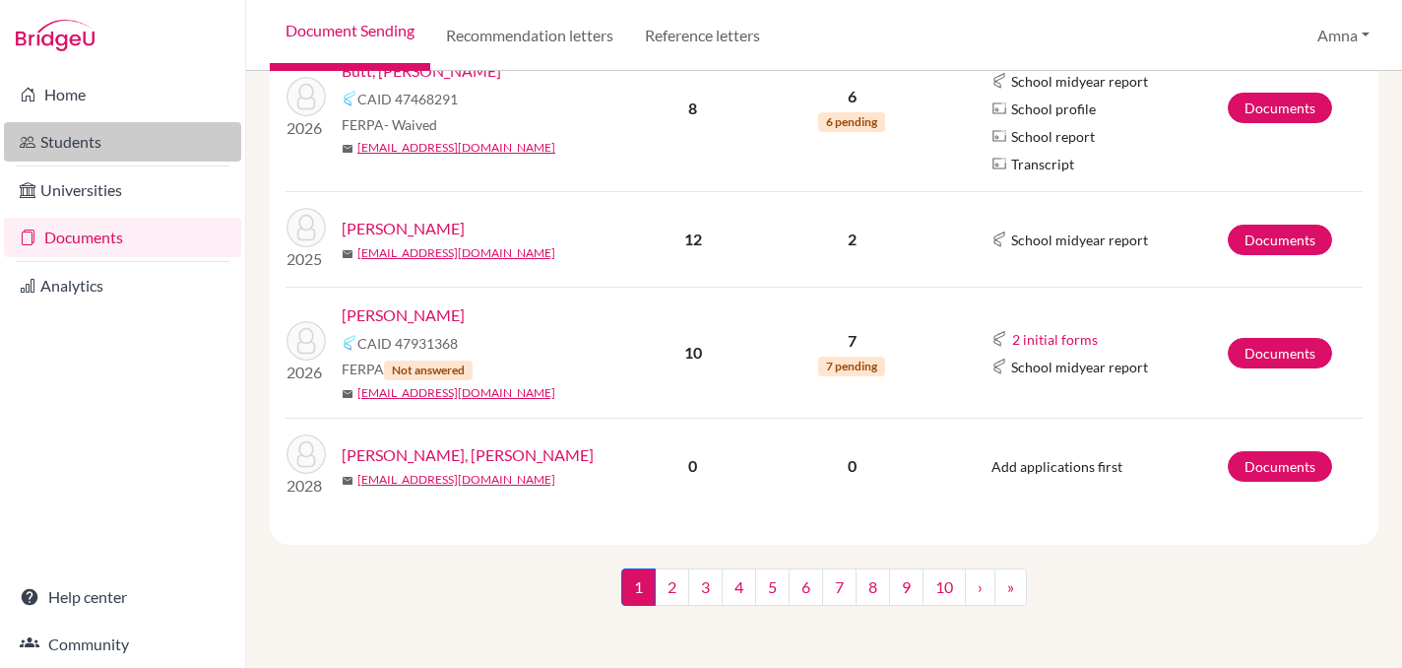
click at [100, 141] on link "Students" at bounding box center [122, 141] width 237 height 39
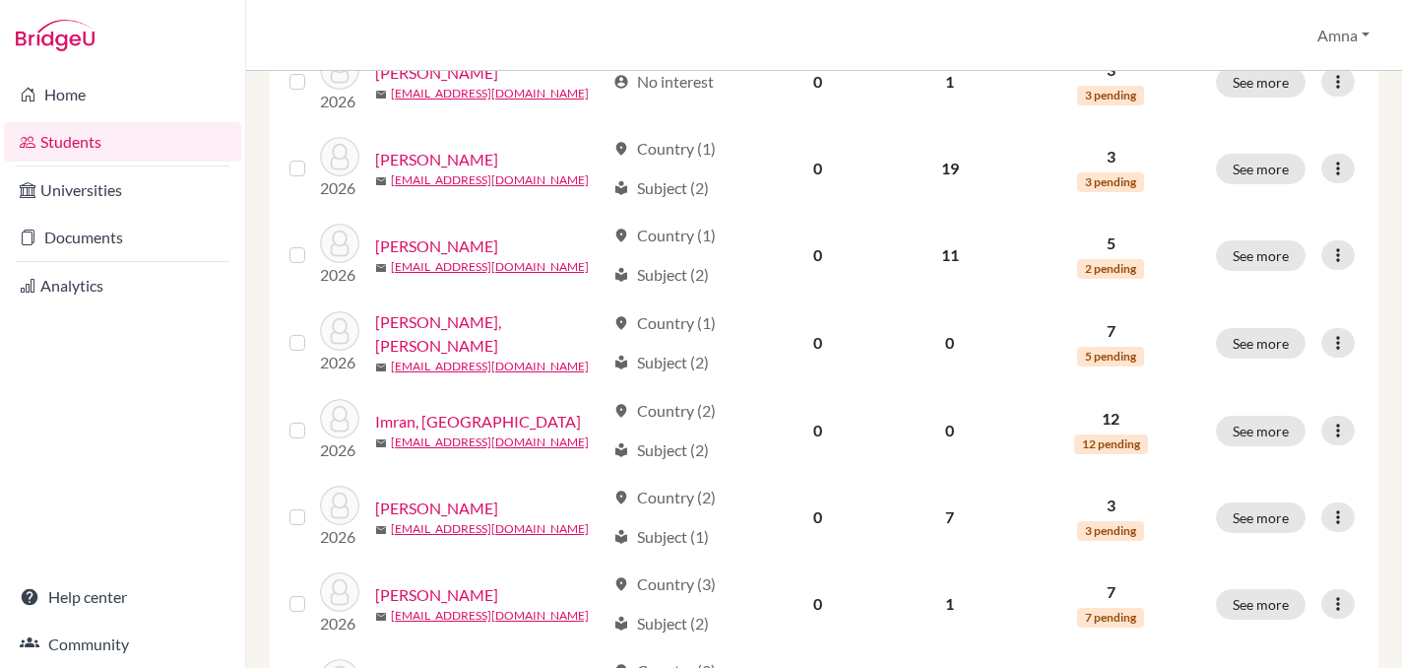
scroll to position [1318, 0]
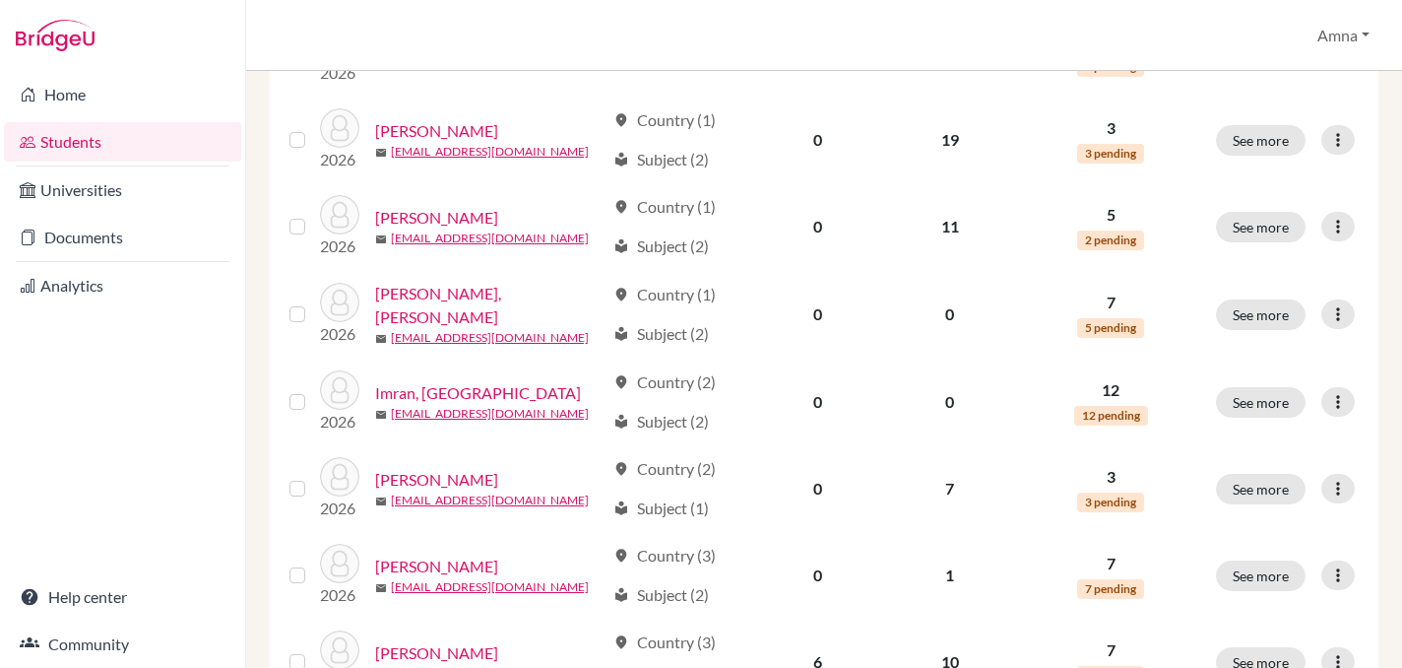
scroll to position [1249, 0]
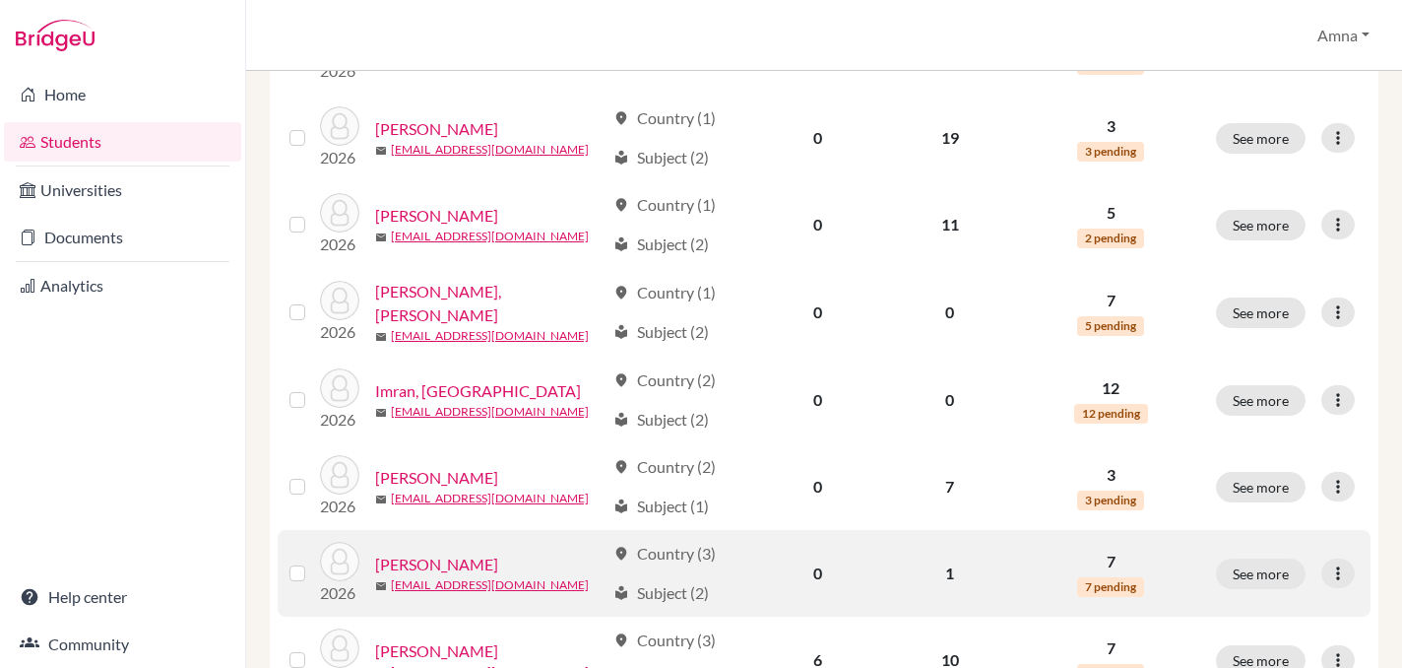
click at [432, 562] on link "[PERSON_NAME]" at bounding box center [436, 564] width 123 height 24
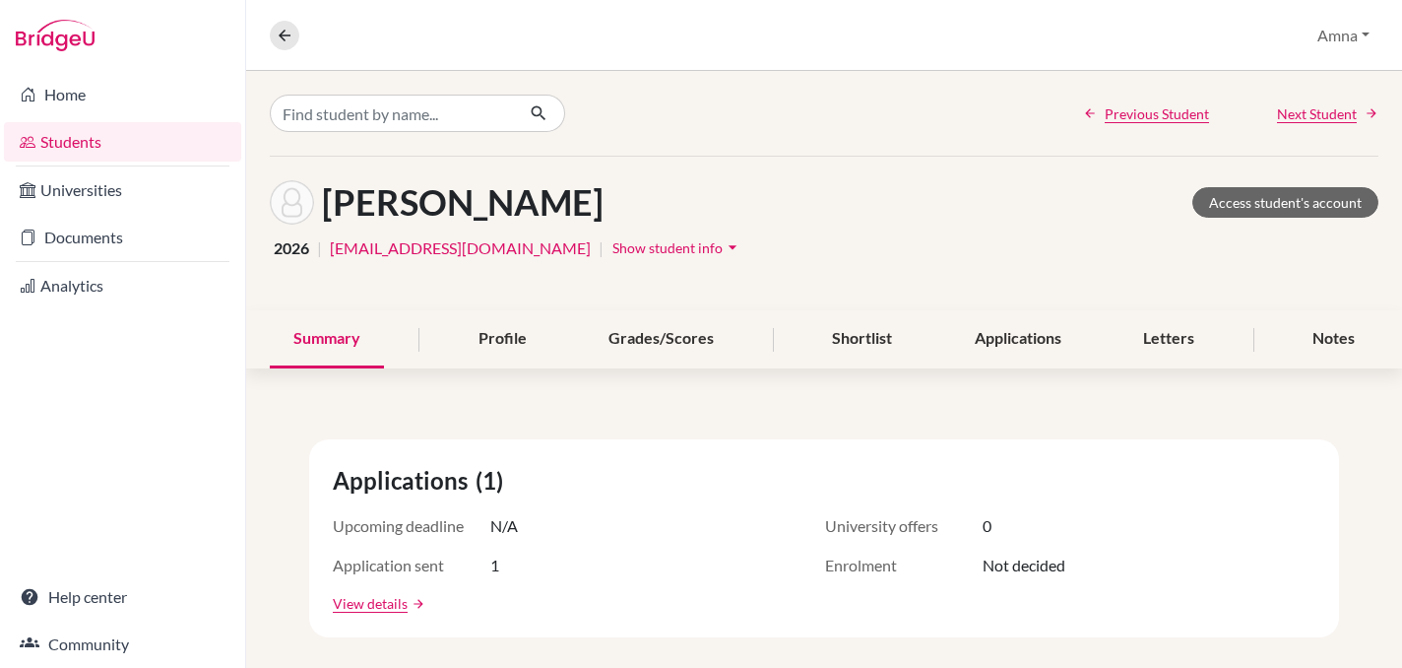
scroll to position [21, 0]
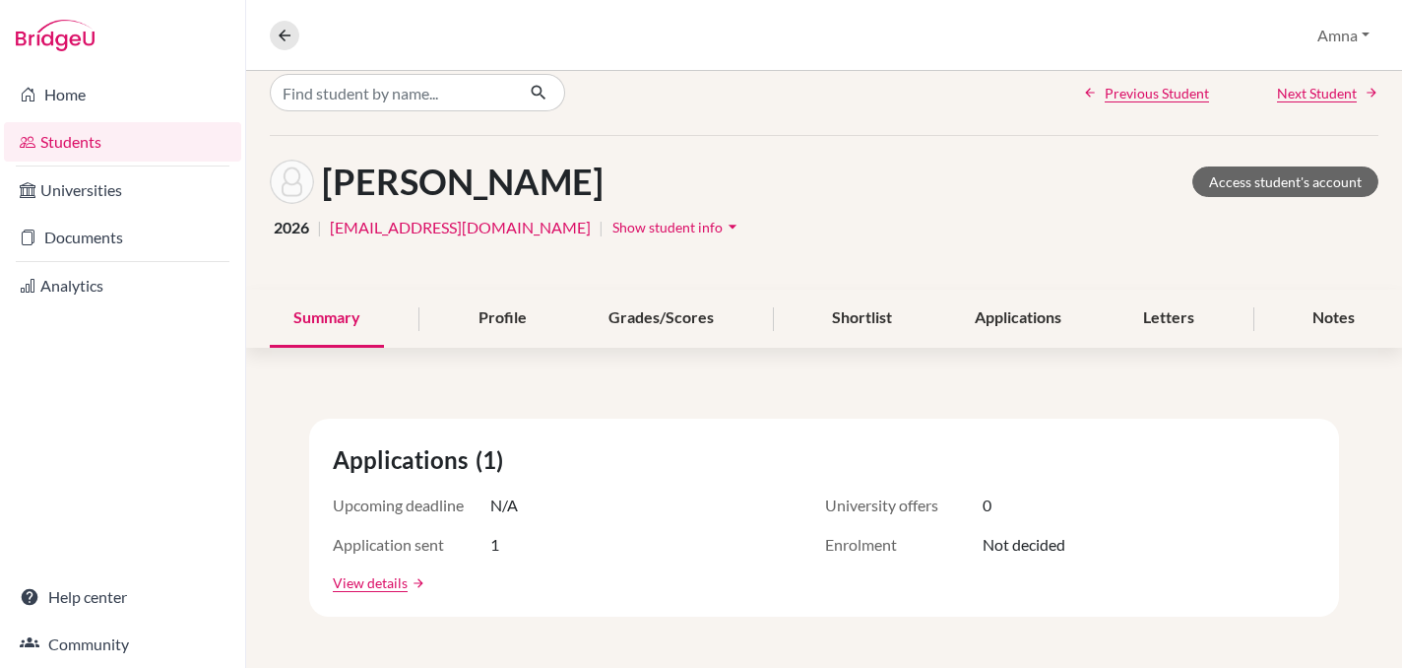
click at [547, 581] on div "View details arrow_forward" at bounding box center [824, 582] width 983 height 21
click at [359, 580] on link "View details" at bounding box center [370, 582] width 75 height 21
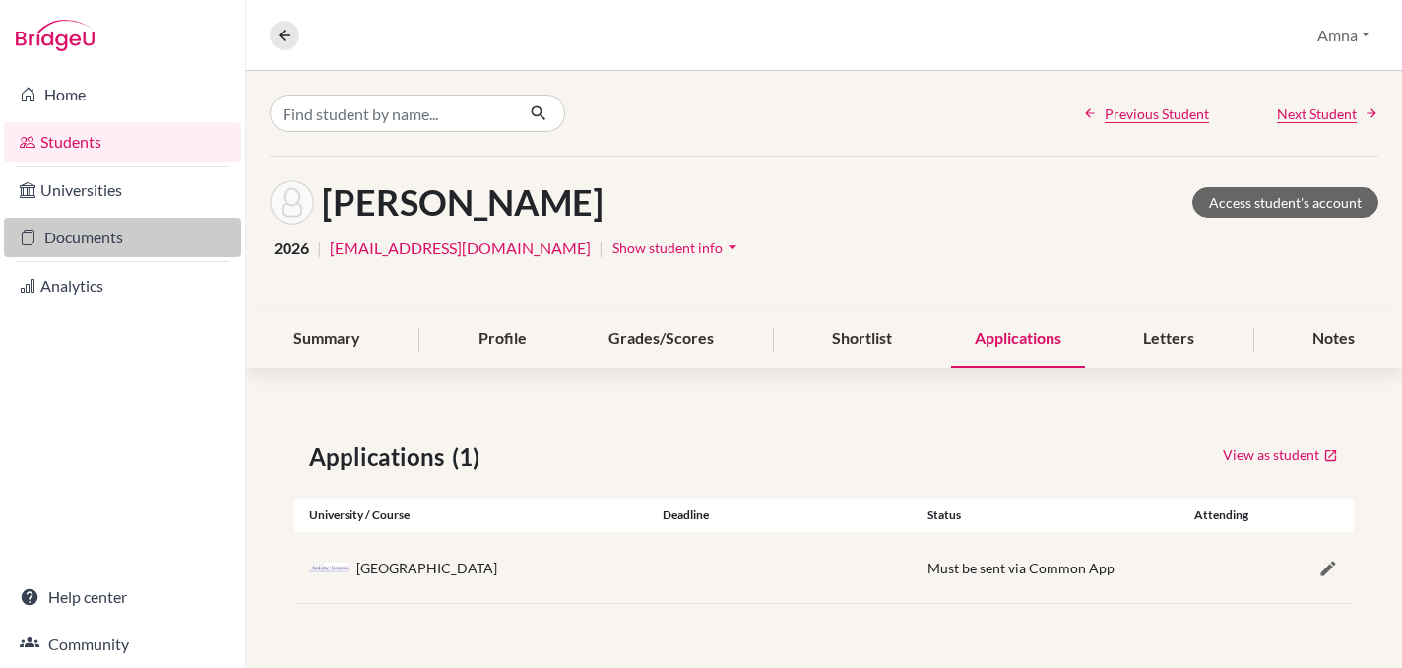
click at [90, 240] on link "Documents" at bounding box center [122, 237] width 237 height 39
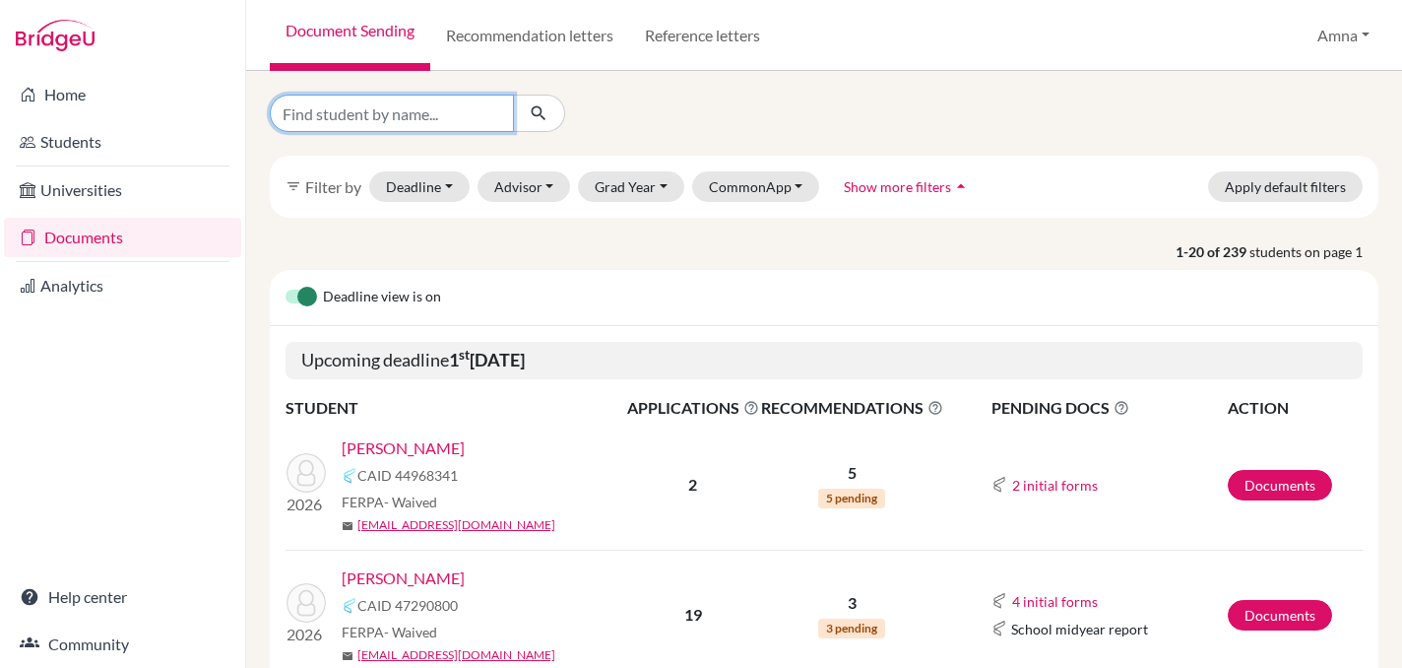
click at [417, 116] on input "Find student by name..." at bounding box center [392, 113] width 244 height 37
type input "khan"
click button "submit" at bounding box center [539, 113] width 52 height 37
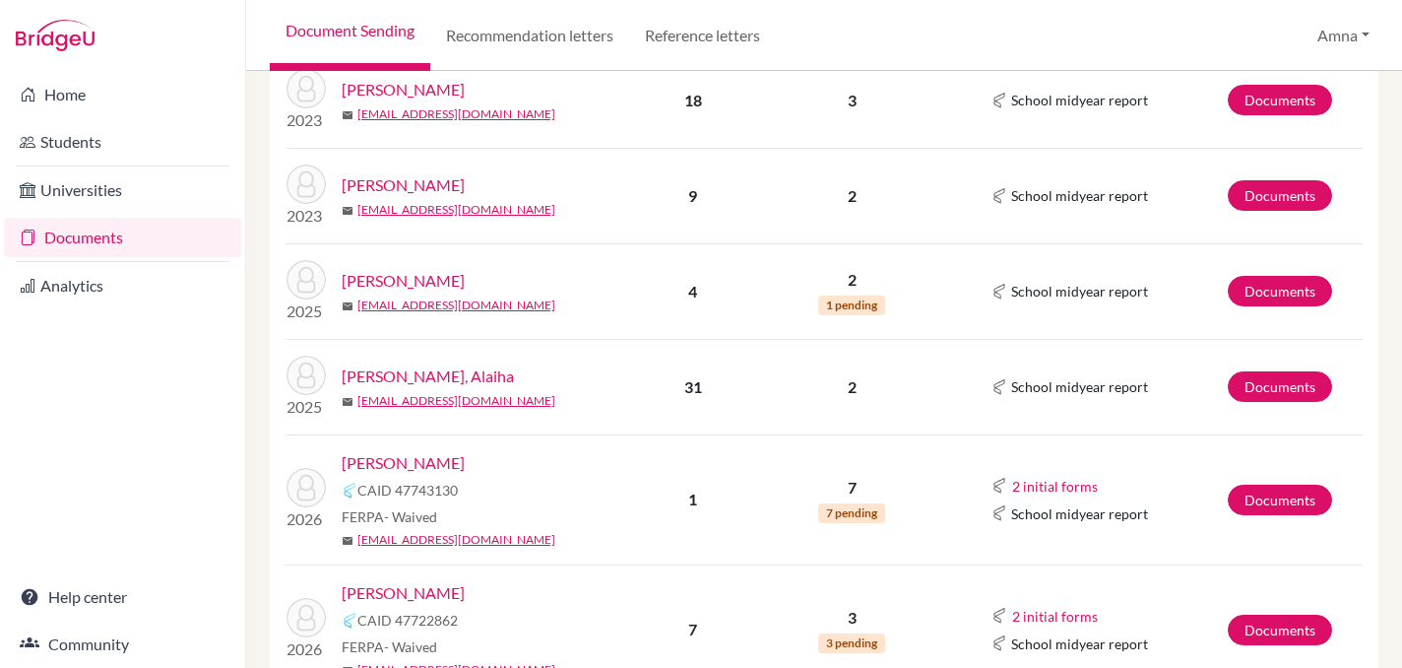
scroll to position [486, 0]
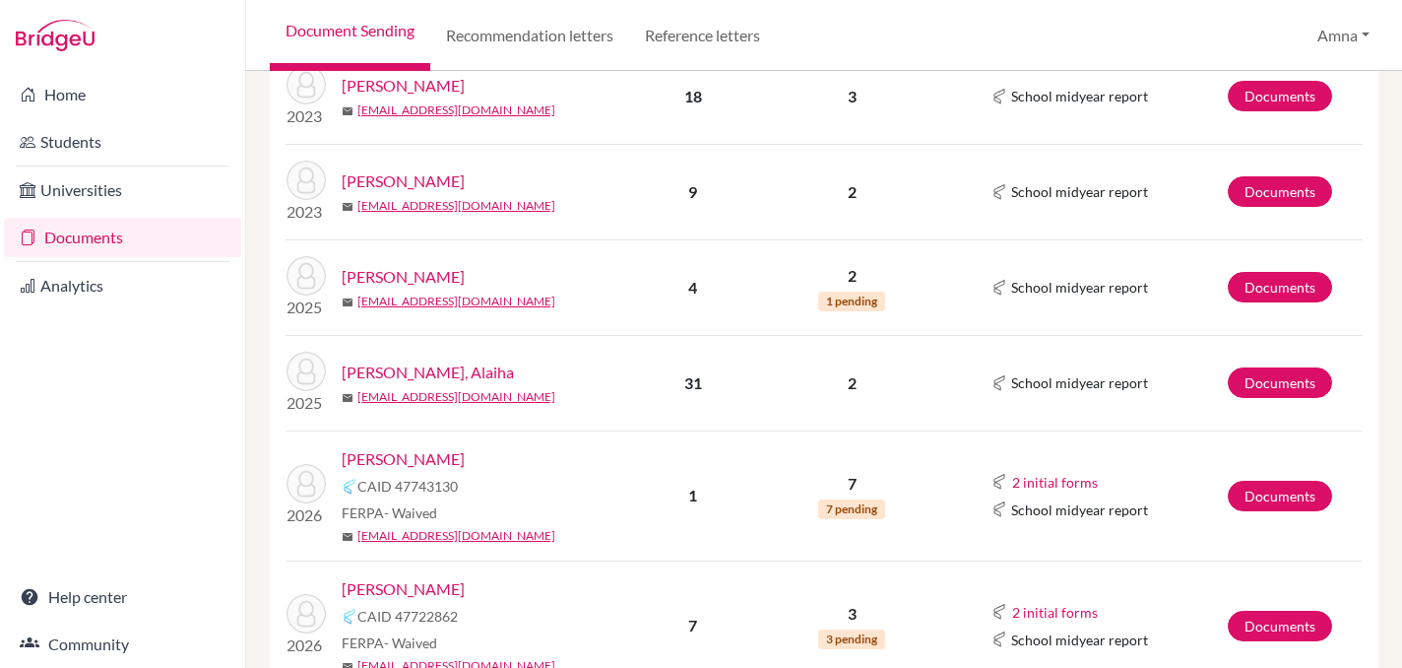
click at [418, 447] on link "[PERSON_NAME]" at bounding box center [403, 459] width 123 height 24
